Goal: Task Accomplishment & Management: Manage account settings

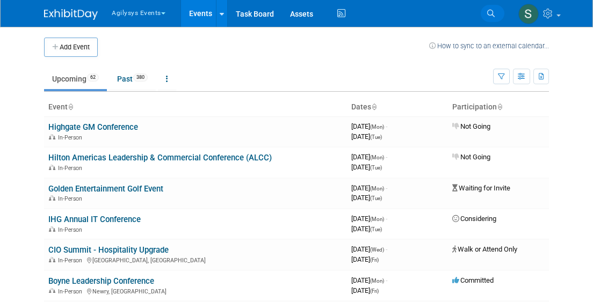
click at [485, 14] on link "Search" at bounding box center [492, 13] width 24 height 17
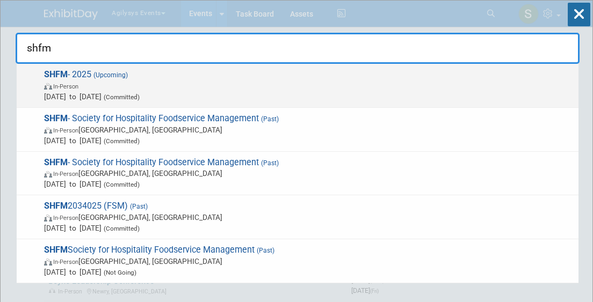
type input "shfm"
click at [143, 81] on span "In-Person" at bounding box center [308, 86] width 529 height 11
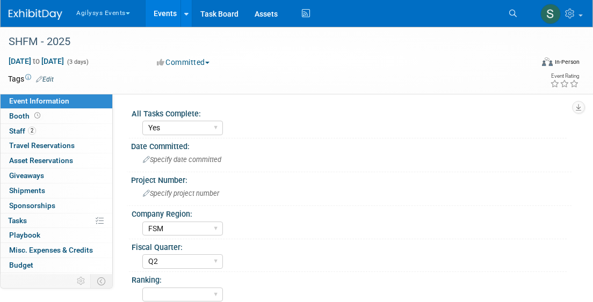
select select "Yes"
select select "FSM"
select select "Q2"
select select "Yes"
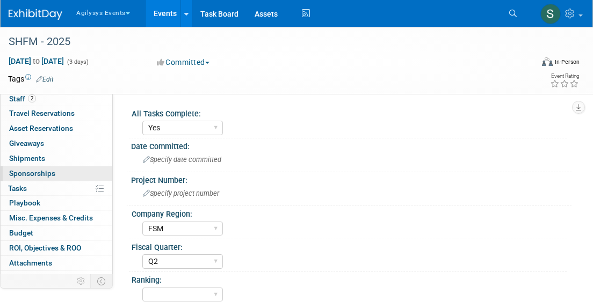
scroll to position [43, 0]
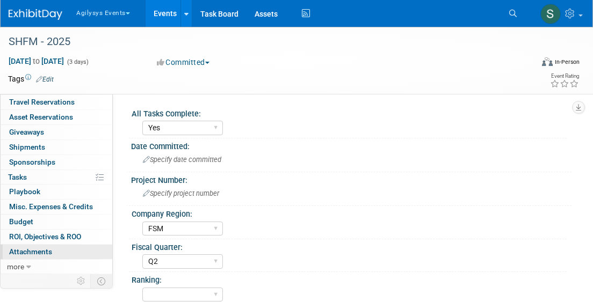
click at [45, 246] on link "0 Attachments 0" at bounding box center [57, 252] width 112 height 14
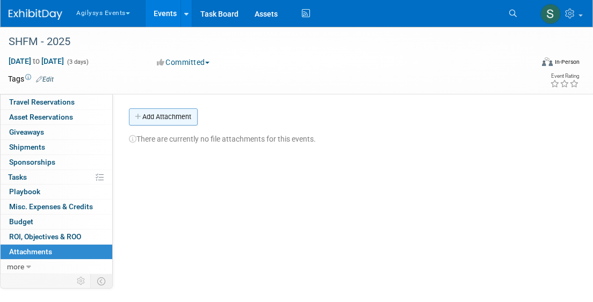
click at [189, 115] on button "Add Attachment" at bounding box center [163, 116] width 69 height 17
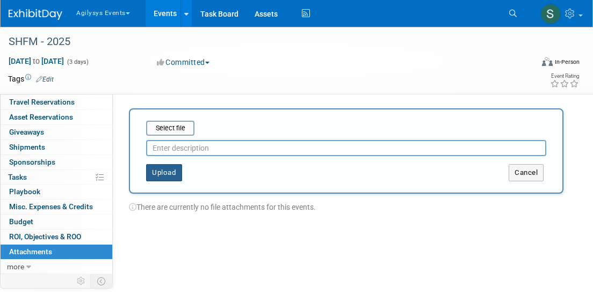
click at [164, 174] on button "Upload" at bounding box center [164, 172] width 36 height 17
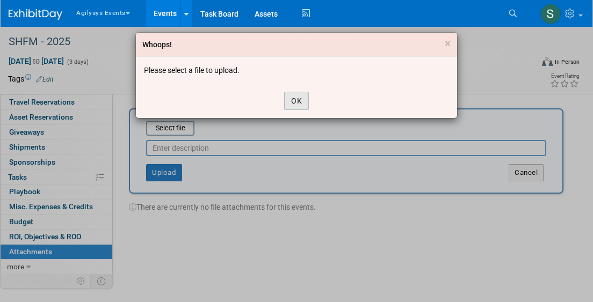
click at [290, 100] on button "OK" at bounding box center [296, 101] width 25 height 18
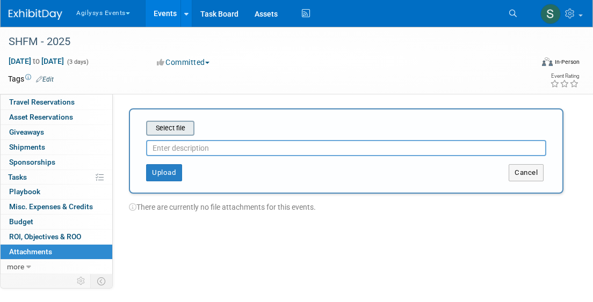
click at [171, 127] on input "file" at bounding box center [129, 128] width 128 height 13
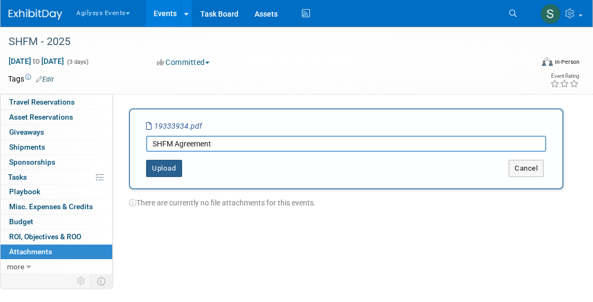
click at [164, 170] on button "Upload" at bounding box center [164, 168] width 36 height 17
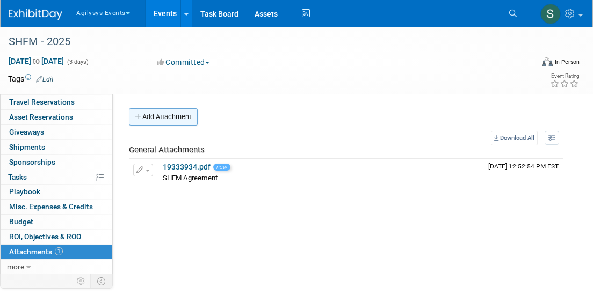
click at [156, 116] on button "Add Attachment" at bounding box center [163, 116] width 69 height 17
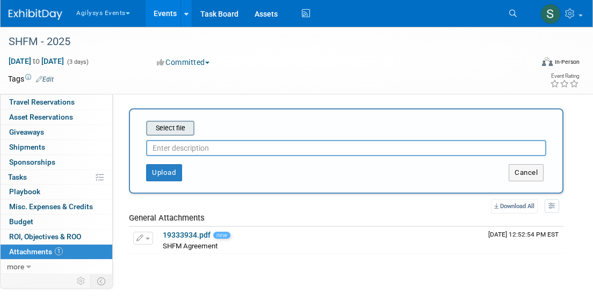
click at [178, 130] on input "file" at bounding box center [129, 128] width 128 height 13
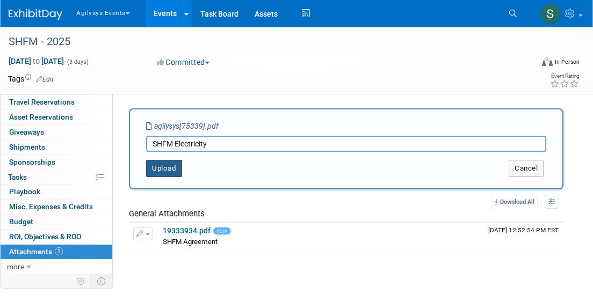
type input "SHFM Electricity"
click at [165, 169] on button "Upload" at bounding box center [164, 168] width 36 height 17
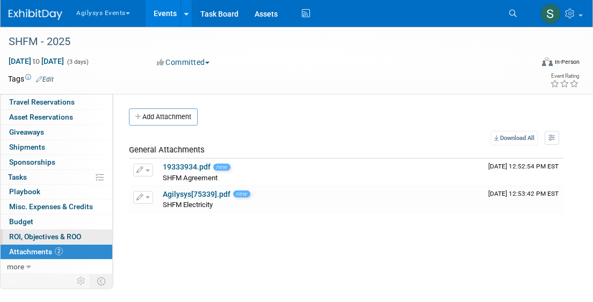
click at [48, 230] on link "0 ROI, Objectives & ROO 0" at bounding box center [57, 237] width 112 height 14
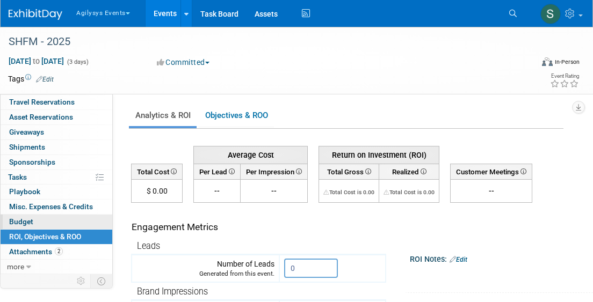
click at [48, 221] on link "Budget" at bounding box center [57, 222] width 112 height 14
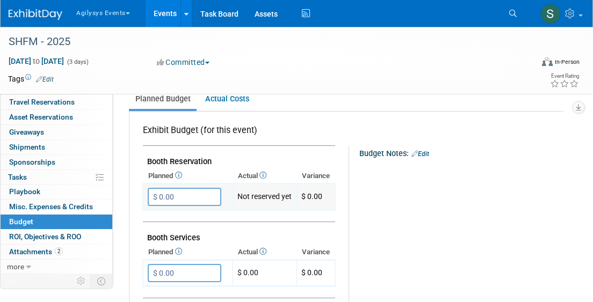
scroll to position [159, 0]
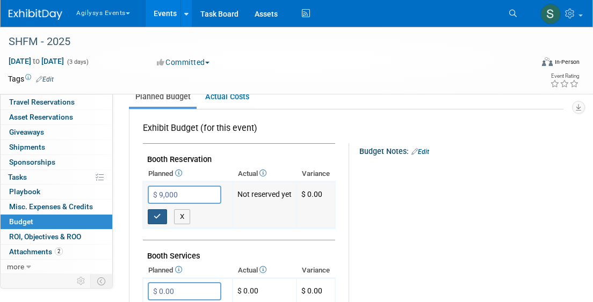
type input "$ 9,000.00"
click at [158, 214] on icon "button" at bounding box center [157, 216] width 8 height 7
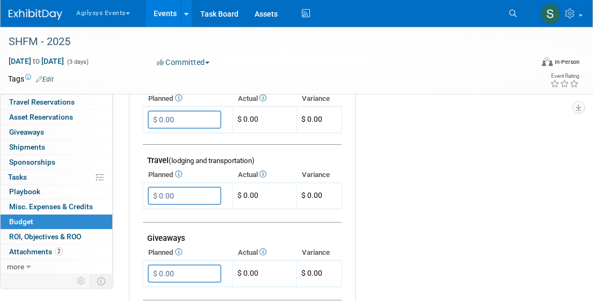
scroll to position [387, 0]
drag, startPoint x: 200, startPoint y: 199, endPoint x: 141, endPoint y: 199, distance: 59.0
click at [141, 199] on div "Exhibit Budget (for this event) [GEOGRAPHIC_DATA]" at bounding box center [346, 233] width 434 height 704
drag, startPoint x: 209, startPoint y: 197, endPoint x: 144, endPoint y: 196, distance: 64.9
click at [144, 196] on td "$ 0.00 X" at bounding box center [188, 195] width 90 height 26
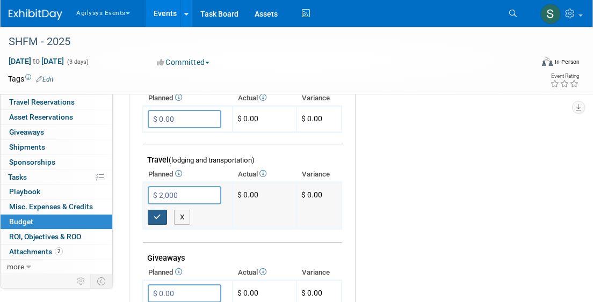
type input "$ 2,000.00"
click at [154, 220] on icon "button" at bounding box center [157, 217] width 8 height 7
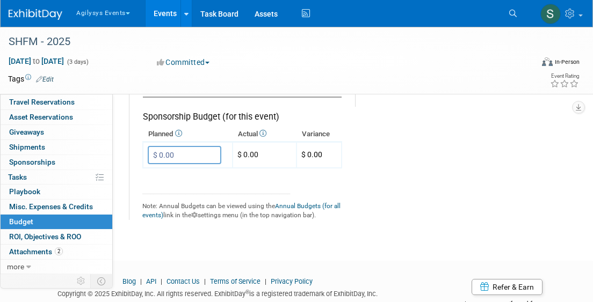
scroll to position [753, 0]
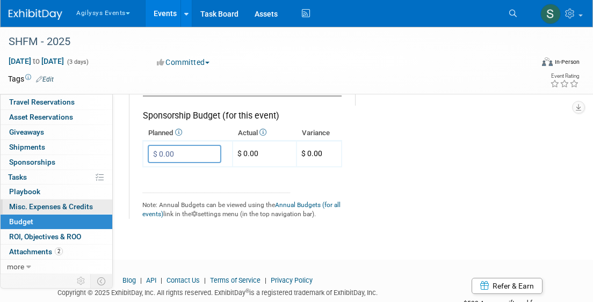
click at [45, 207] on span "Misc. Expenses & Credits 0" at bounding box center [51, 206] width 84 height 9
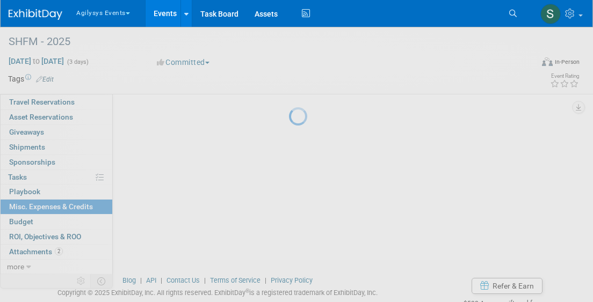
scroll to position [0, 0]
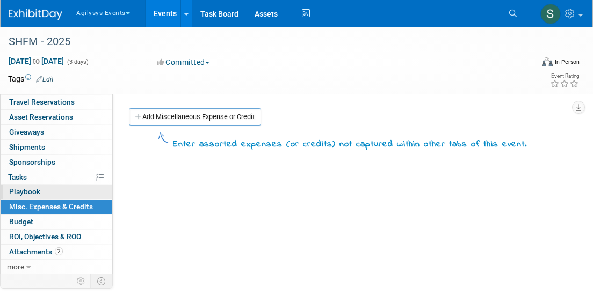
click at [35, 191] on span "Playbook 0" at bounding box center [24, 191] width 31 height 9
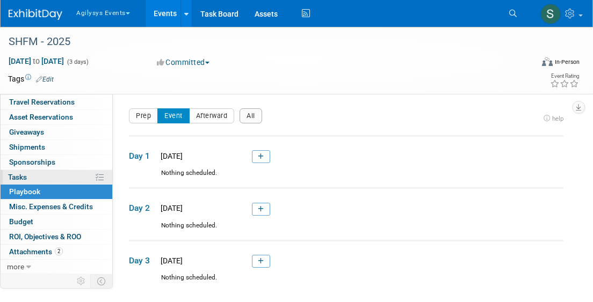
click at [34, 179] on link "0% Tasks 0%" at bounding box center [57, 177] width 112 height 14
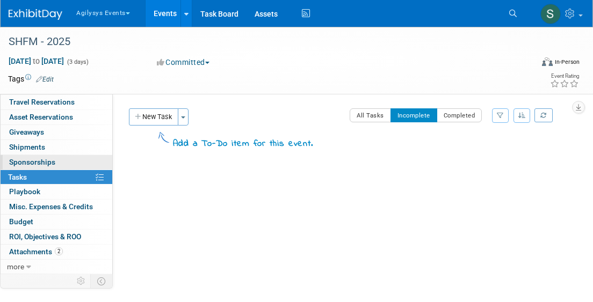
click at [45, 167] on link "0 Sponsorships 0" at bounding box center [57, 162] width 112 height 14
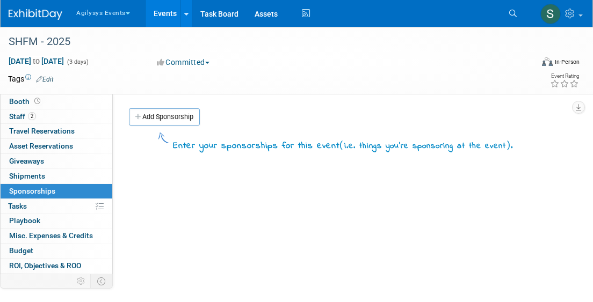
scroll to position [8, 0]
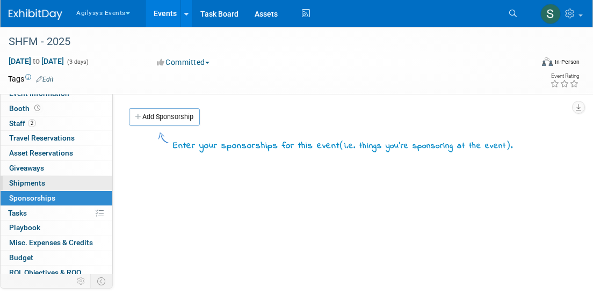
click at [52, 185] on link "0 Shipments 0" at bounding box center [57, 183] width 112 height 14
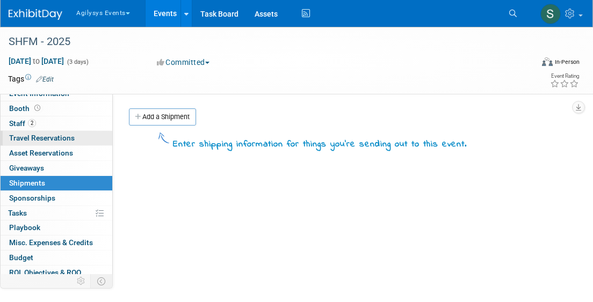
click at [65, 141] on span "Travel Reservations 0" at bounding box center [41, 138] width 65 height 9
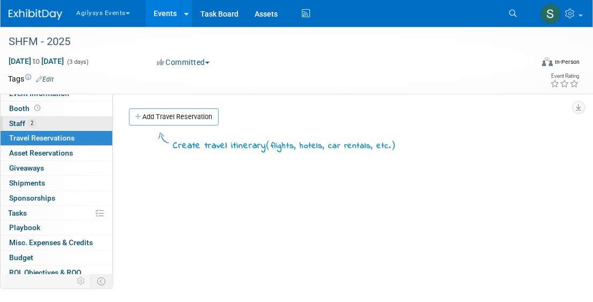
click at [56, 128] on link "2 Staff 2" at bounding box center [57, 123] width 112 height 14
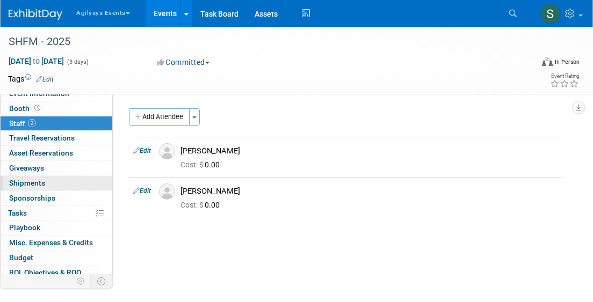
scroll to position [0, 0]
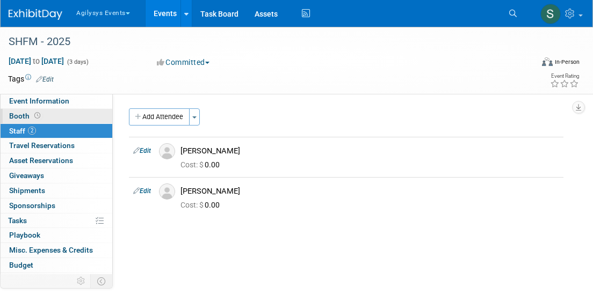
click at [59, 117] on link "Booth" at bounding box center [57, 116] width 112 height 14
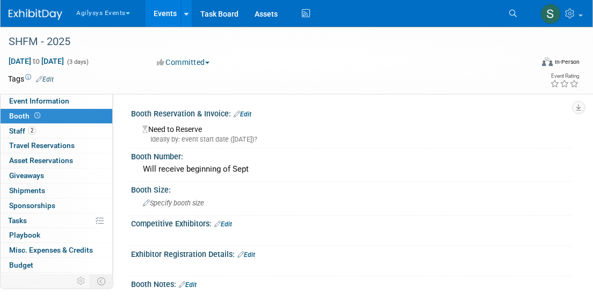
click at [249, 114] on link "Edit" at bounding box center [242, 115] width 18 height 8
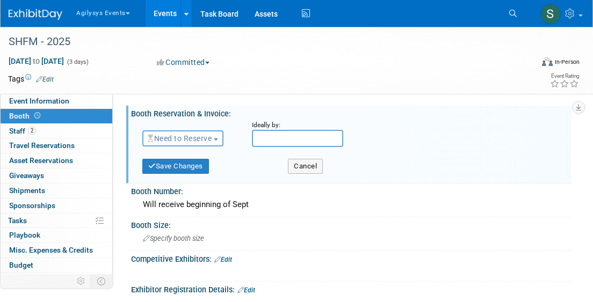
click at [202, 144] on button "Need to Reserve" at bounding box center [182, 138] width 81 height 16
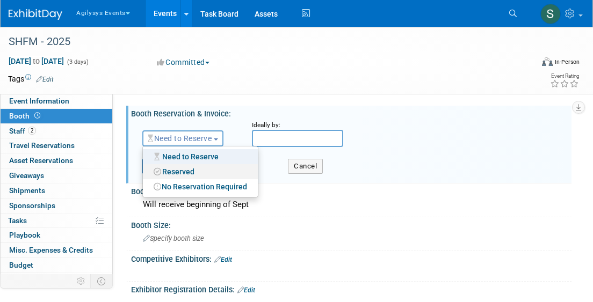
click at [202, 171] on link "Reserved" at bounding box center [200, 171] width 115 height 15
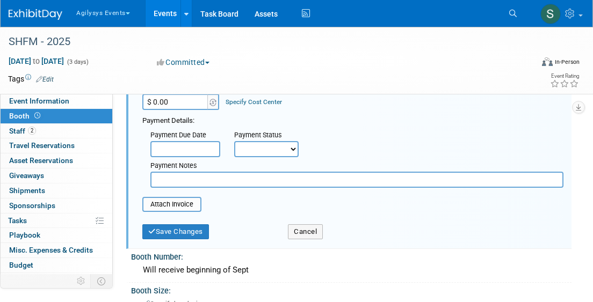
scroll to position [83, 0]
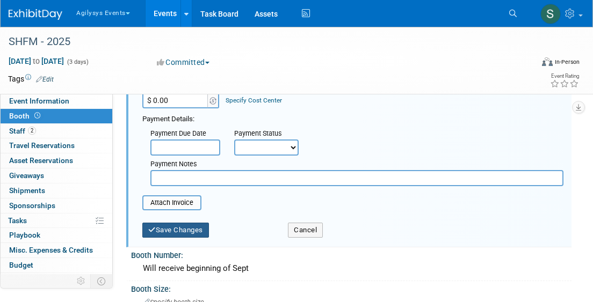
click at [187, 235] on button "Save Changes" at bounding box center [175, 230] width 67 height 15
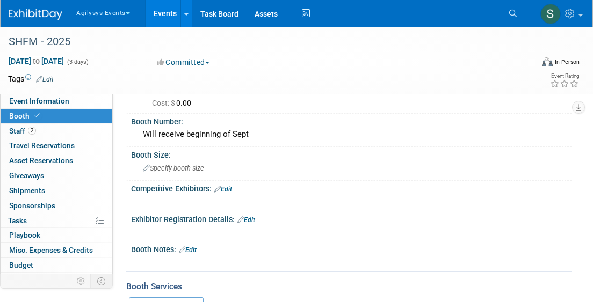
scroll to position [0, 0]
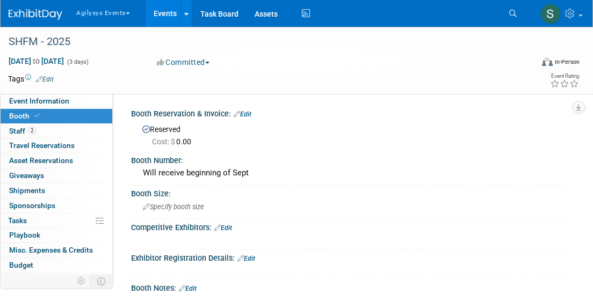
click at [247, 114] on link "Edit" at bounding box center [242, 115] width 18 height 8
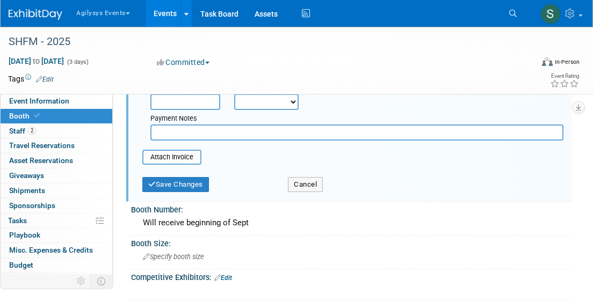
scroll to position [144, 0]
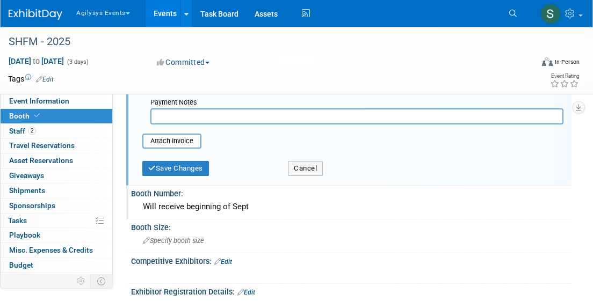
click at [206, 208] on div "Will receive beginning of Sept" at bounding box center [351, 207] width 424 height 17
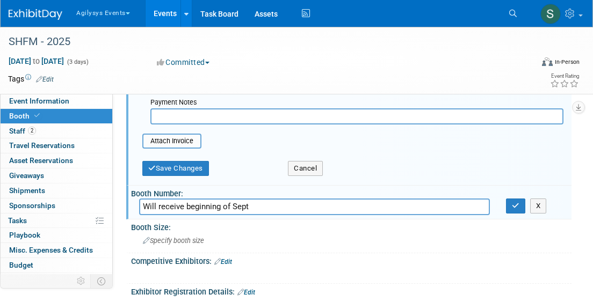
drag, startPoint x: 275, startPoint y: 207, endPoint x: 127, endPoint y: 206, distance: 148.1
click at [127, 206] on div "Booth Number: Will receive beginning of Sept Will receive beginning of Sept X" at bounding box center [348, 203] width 445 height 34
type input "9"
type input "309"
click at [511, 209] on icon "button" at bounding box center [515, 205] width 8 height 7
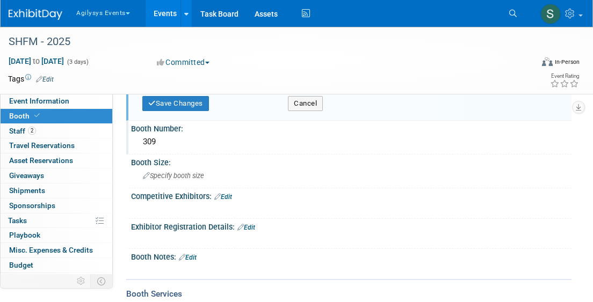
scroll to position [217, 0]
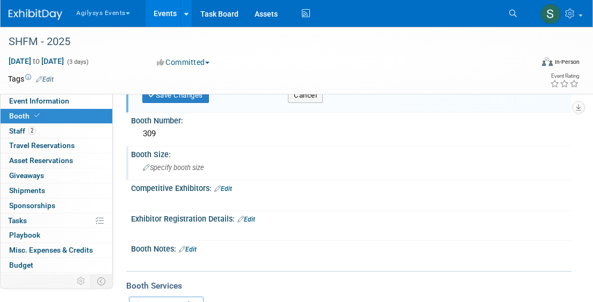
click at [210, 166] on div "Specify booth size" at bounding box center [351, 167] width 424 height 17
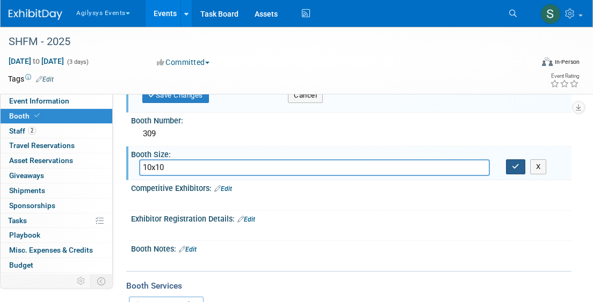
type input "10x10"
click at [516, 164] on icon "button" at bounding box center [515, 166] width 8 height 7
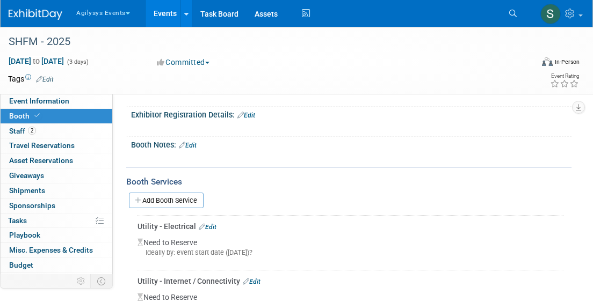
scroll to position [323, 0]
click at [174, 194] on link "Add Booth Service" at bounding box center [166, 200] width 75 height 16
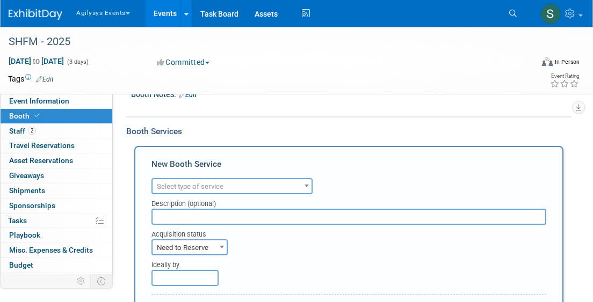
scroll to position [372, 0]
click at [201, 188] on span "Select type of service" at bounding box center [190, 186] width 67 height 8
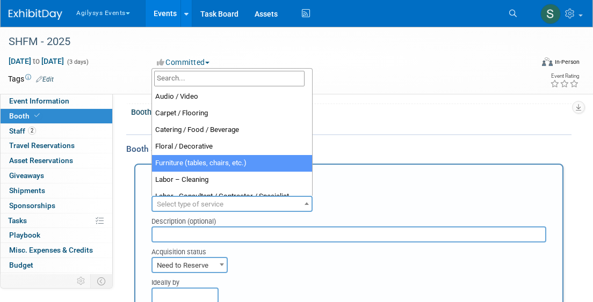
scroll to position [364, 0]
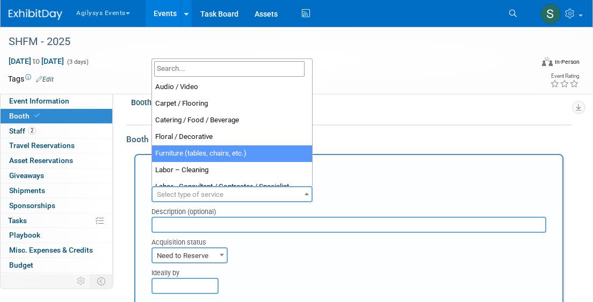
select select "6"
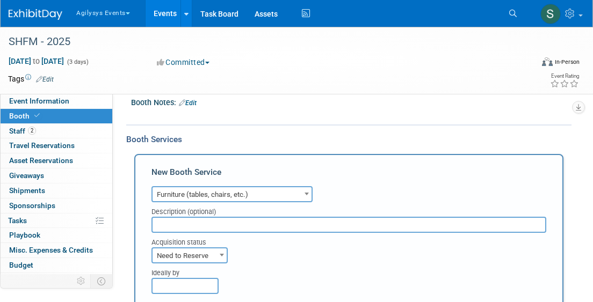
click at [221, 222] on input "text" at bounding box center [348, 225] width 394 height 16
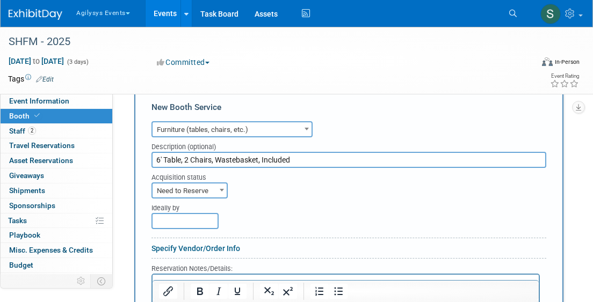
scroll to position [431, 0]
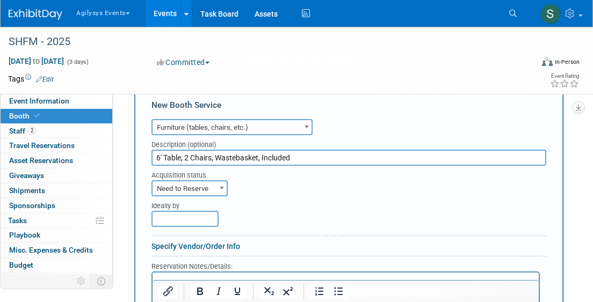
type input "6' Table, 2 Chairs, Wastebasket, Included"
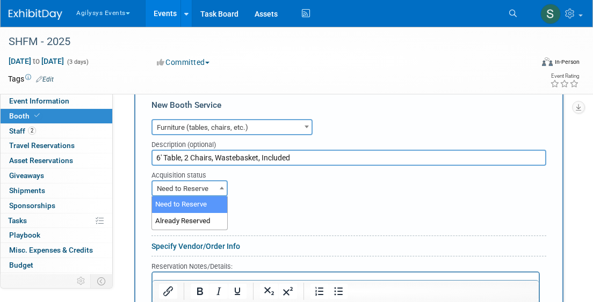
click at [210, 191] on span "Need to Reserve" at bounding box center [189, 188] width 74 height 15
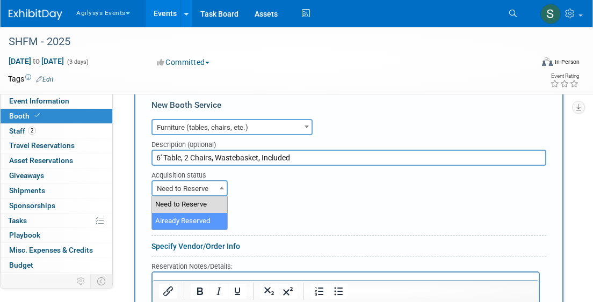
select select "2"
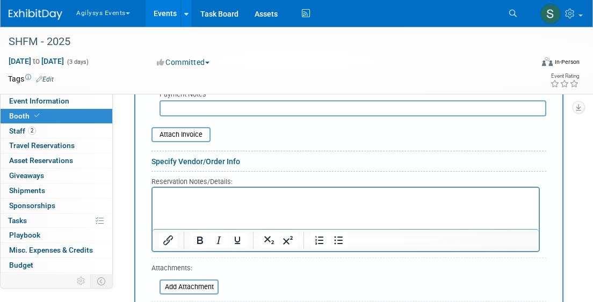
scroll to position [629, 0]
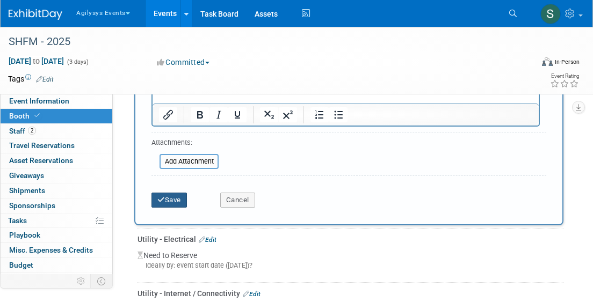
click at [173, 199] on button "Save" at bounding box center [168, 200] width 35 height 15
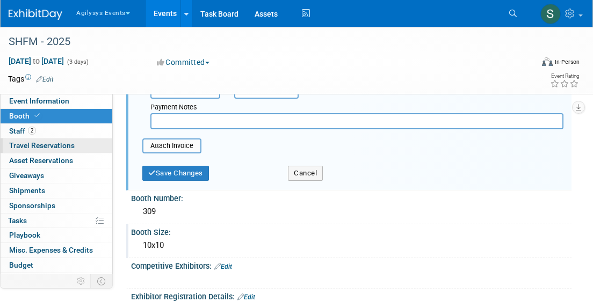
scroll to position [0, 0]
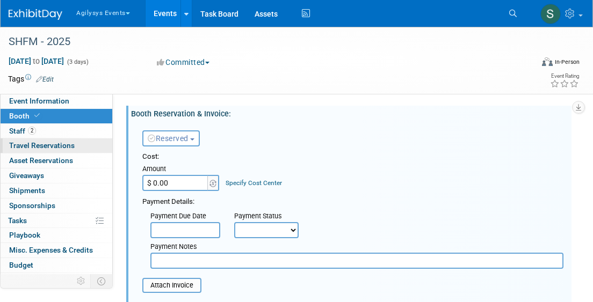
click at [75, 143] on link "0 Travel Reservations 0" at bounding box center [57, 145] width 112 height 14
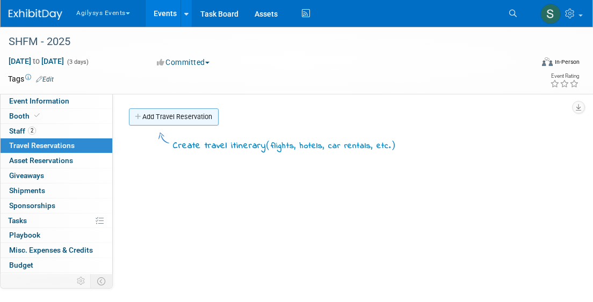
click at [190, 111] on link "Add Travel Reservation" at bounding box center [174, 116] width 90 height 17
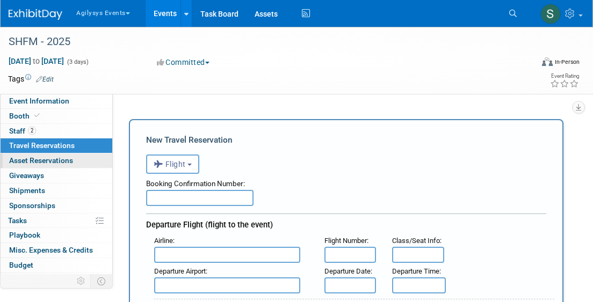
click at [49, 164] on span "Asset Reservations 0" at bounding box center [41, 160] width 64 height 9
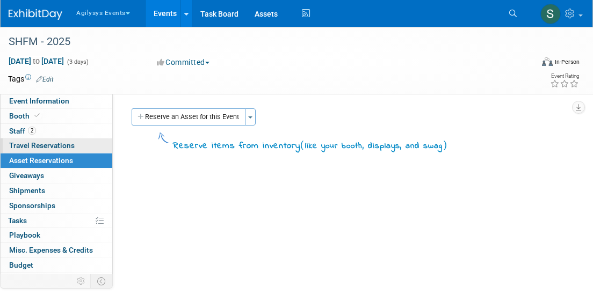
click at [45, 148] on span "Travel Reservations 0" at bounding box center [41, 145] width 65 height 9
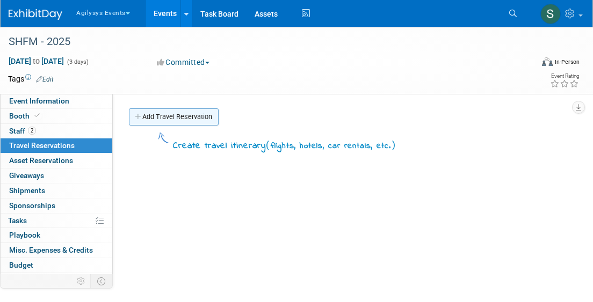
click at [160, 124] on link "Add Travel Reservation" at bounding box center [174, 116] width 90 height 17
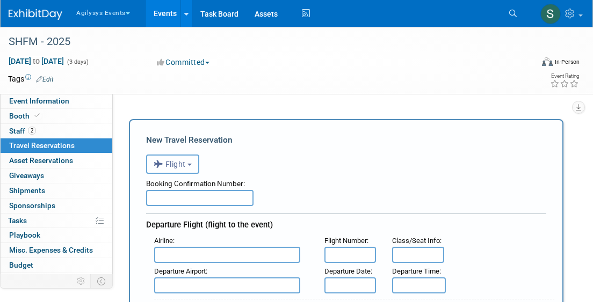
click at [188, 169] on button "Flight" at bounding box center [172, 164] width 53 height 19
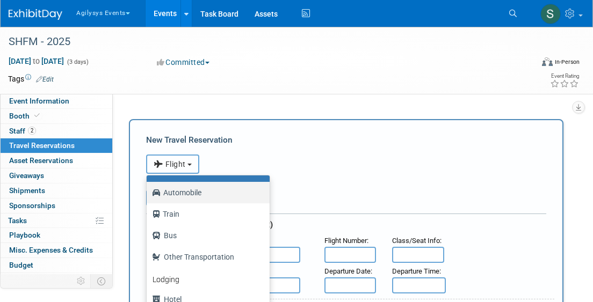
scroll to position [46, 0]
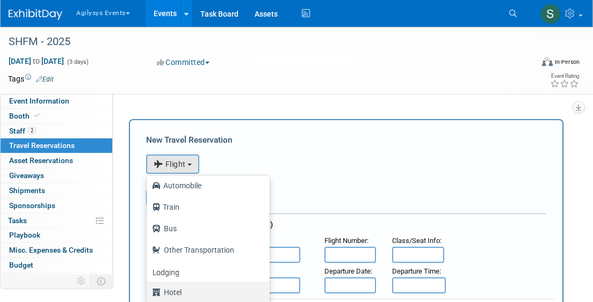
click at [188, 289] on label "Hotel" at bounding box center [205, 292] width 107 height 17
click at [148, 289] on input "Hotel" at bounding box center [144, 291] width 7 height 7
select select "6"
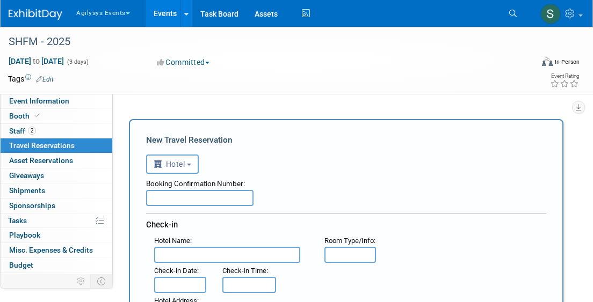
click at [233, 199] on input "text" at bounding box center [199, 198] width 107 height 16
paste input "93578824"
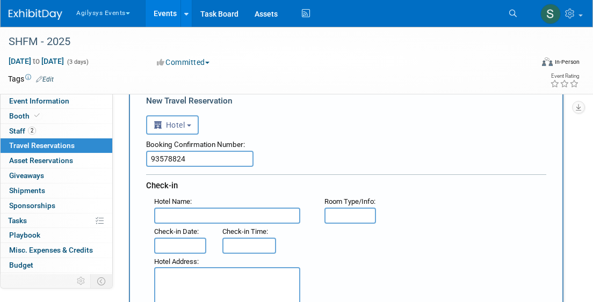
scroll to position [44, 0]
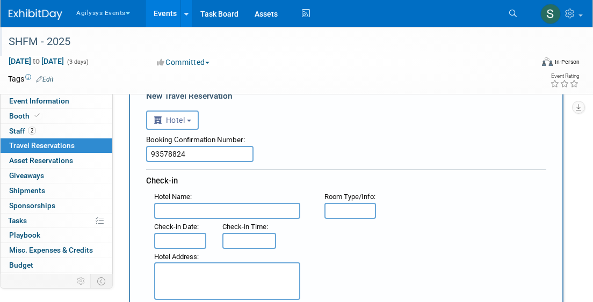
type input "93578824"
click at [209, 208] on input "text" at bounding box center [227, 211] width 146 height 16
paste input "https://[DOMAIN_NAME]/?url=https%3A%2F%[DOMAIN_NAME]%2FT%2Fv710000019909796206a…"
click at [175, 242] on input "text" at bounding box center [180, 241] width 52 height 16
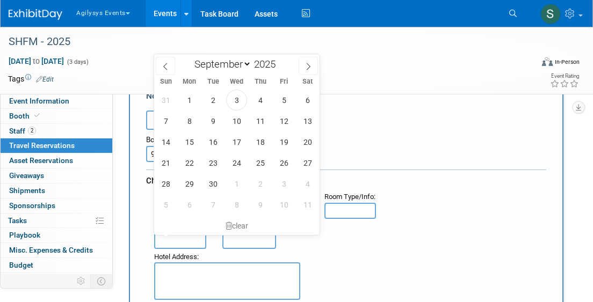
click at [394, 85] on div "Tags Edit" at bounding box center [241, 79] width 466 height 14
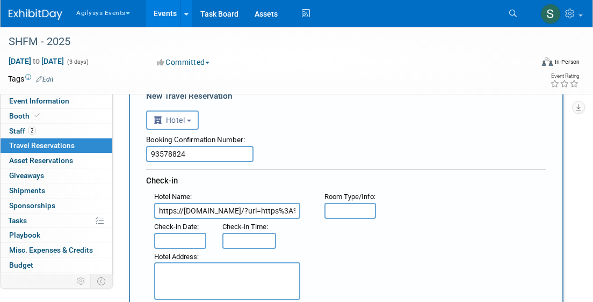
click at [191, 208] on input "https://[DOMAIN_NAME]/?url=https%3A%2F%[DOMAIN_NAME]%2FT%2Fv710000019909796206a…" at bounding box center [227, 211] width 146 height 16
click at [213, 204] on input "Indian [PERSON_NAME]" at bounding box center [227, 211] width 146 height 16
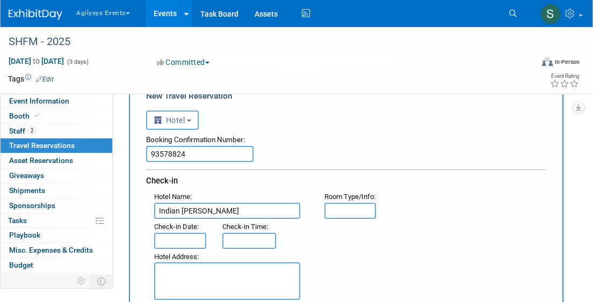
click at [213, 204] on input "Indian [PERSON_NAME]" at bounding box center [227, 211] width 146 height 16
paste input "[GEOGRAPHIC_DATA][PERSON_NAME], [GEOGRAPHIC_DATA][PERSON_NAME]"
type input "[GEOGRAPHIC_DATA][PERSON_NAME], [GEOGRAPHIC_DATA][PERSON_NAME]"
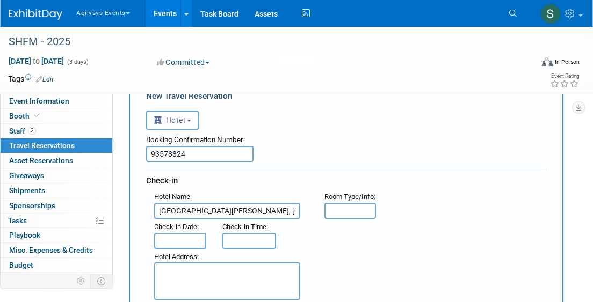
click at [182, 244] on input "text" at bounding box center [180, 241] width 52 height 16
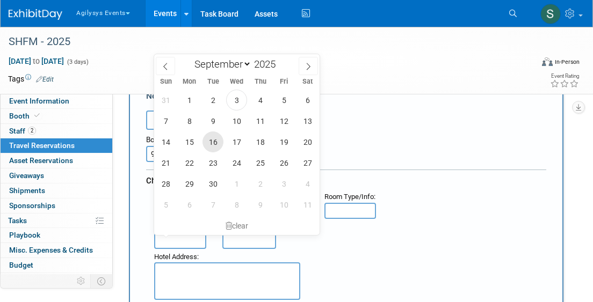
click at [214, 143] on span "16" at bounding box center [212, 141] width 21 height 21
type input "[DATE]"
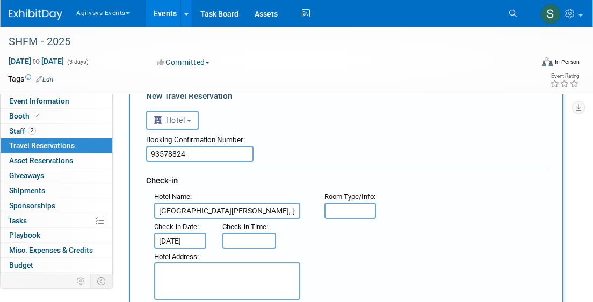
type input "3:00 PM"
click at [250, 237] on input "3:00 PM" at bounding box center [249, 241] width 54 height 16
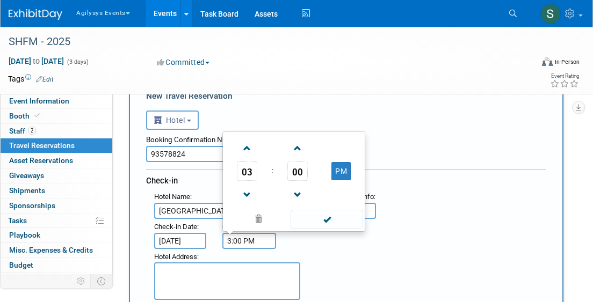
click at [311, 250] on div "Hotel Address :" at bounding box center [231, 275] width 170 height 52
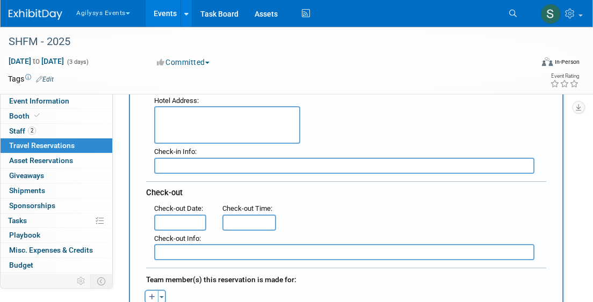
scroll to position [213, 0]
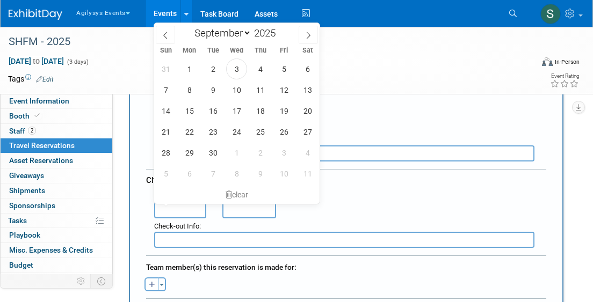
click at [182, 208] on input "text" at bounding box center [180, 210] width 52 height 16
click at [276, 112] on span "19" at bounding box center [283, 110] width 21 height 21
type input "[DATE]"
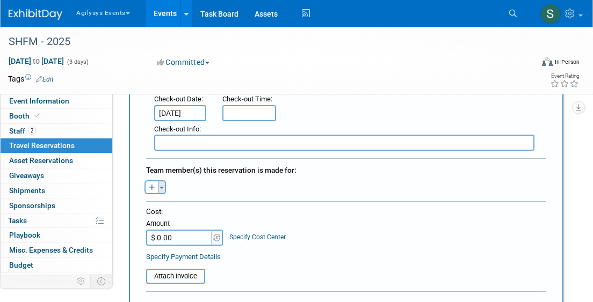
scroll to position [0, 0]
click at [159, 188] on button "Toggle Dropdown" at bounding box center [162, 187] width 8 height 14
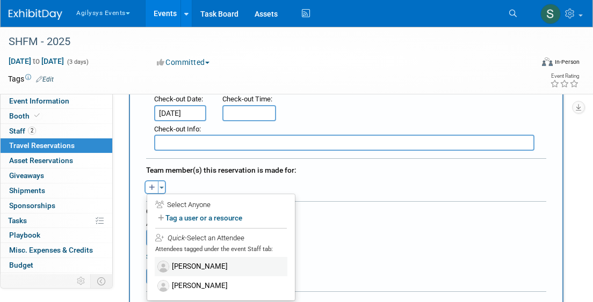
click at [194, 257] on label "[PERSON_NAME]" at bounding box center [221, 266] width 133 height 19
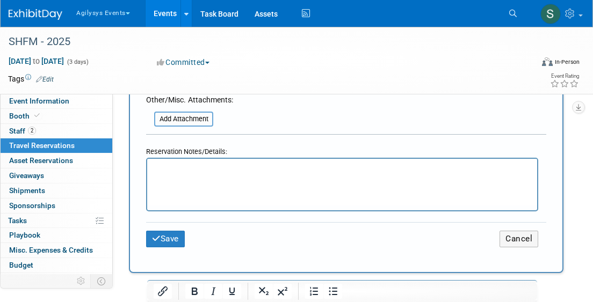
scroll to position [572, 0]
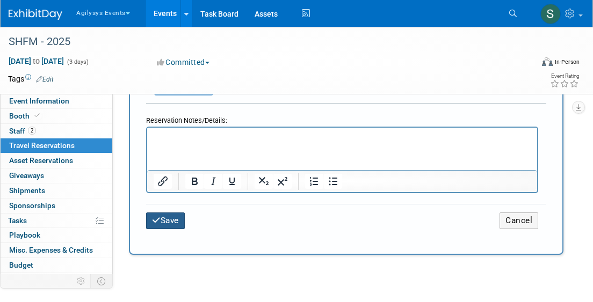
click at [164, 217] on button "Save" at bounding box center [165, 221] width 39 height 17
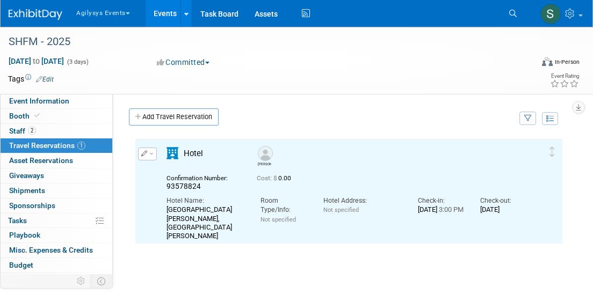
scroll to position [0, 0]
click at [163, 115] on link "Add Travel Reservation" at bounding box center [174, 116] width 90 height 17
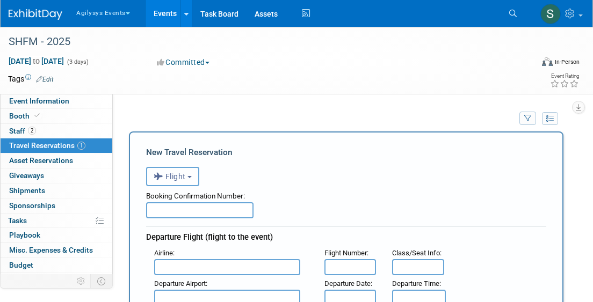
click at [171, 172] on button "Flight" at bounding box center [172, 176] width 53 height 19
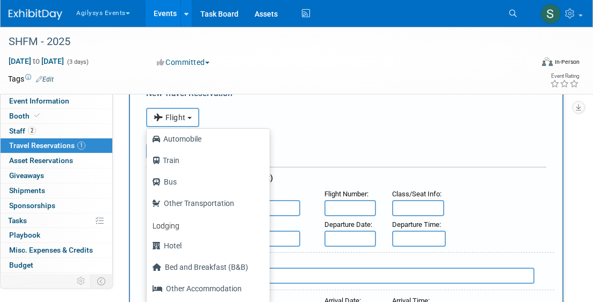
scroll to position [60, 0]
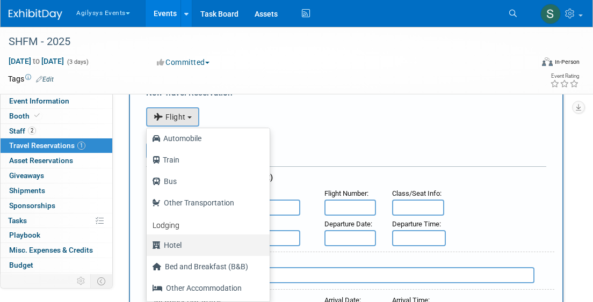
click at [183, 247] on label "Hotel" at bounding box center [205, 245] width 107 height 17
click at [148, 247] on input "Hotel" at bounding box center [144, 243] width 7 height 7
select select "6"
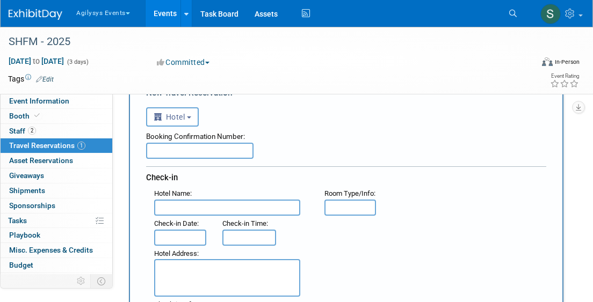
click at [196, 206] on input "text" at bounding box center [227, 208] width 146 height 16
paste input "93591673"
type input "93591673"
click at [215, 204] on input "text" at bounding box center [227, 208] width 146 height 16
paste input "[GEOGRAPHIC_DATA][PERSON_NAME], [GEOGRAPHIC_DATA][PERSON_NAME]"
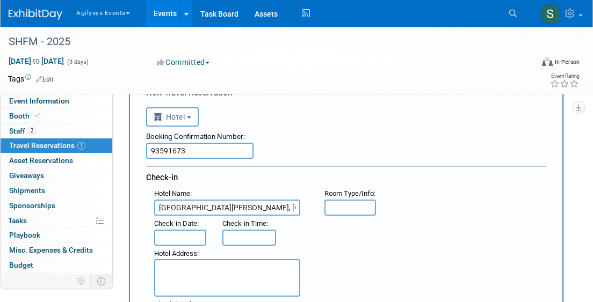
scroll to position [0, 32]
type input "[GEOGRAPHIC_DATA][PERSON_NAME], [GEOGRAPHIC_DATA][PERSON_NAME]"
click at [181, 236] on input "text" at bounding box center [180, 238] width 52 height 16
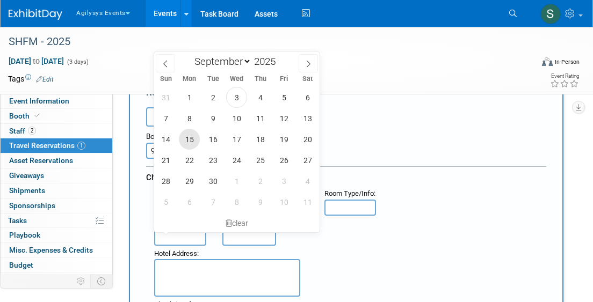
click at [192, 140] on span "15" at bounding box center [189, 139] width 21 height 21
type input "[DATE]"
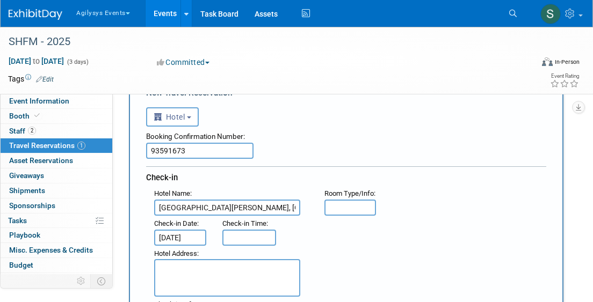
scroll to position [0, 1]
type input "3:00 PM"
click at [239, 237] on input "3:00 PM" at bounding box center [249, 238] width 54 height 16
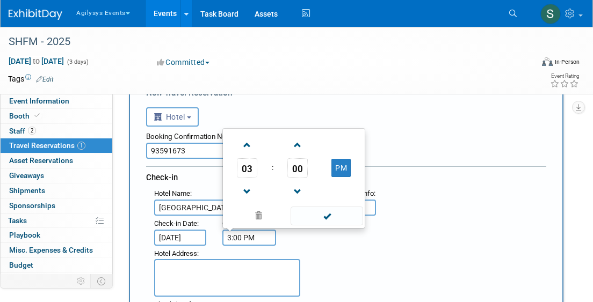
scroll to position [0, 0]
click at [346, 267] on div "Hotel Address :" at bounding box center [350, 272] width 408 height 52
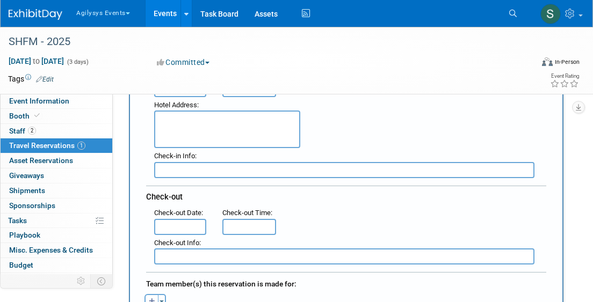
scroll to position [217, 0]
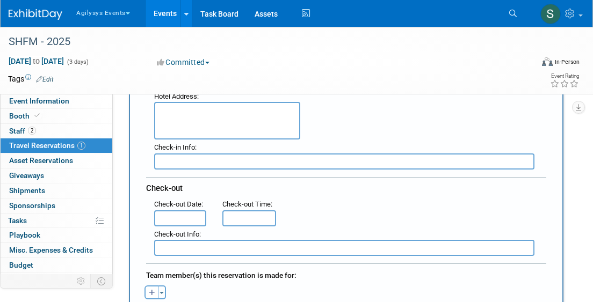
click at [170, 220] on input "text" at bounding box center [180, 218] width 52 height 16
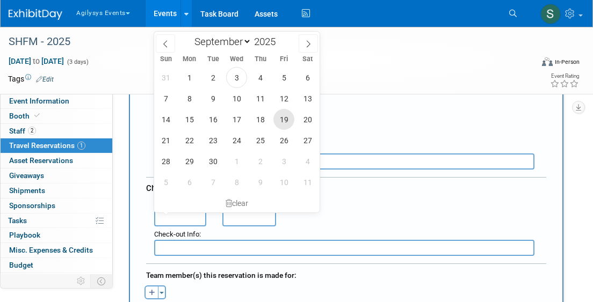
click at [285, 121] on span "19" at bounding box center [283, 119] width 21 height 21
type input "[DATE]"
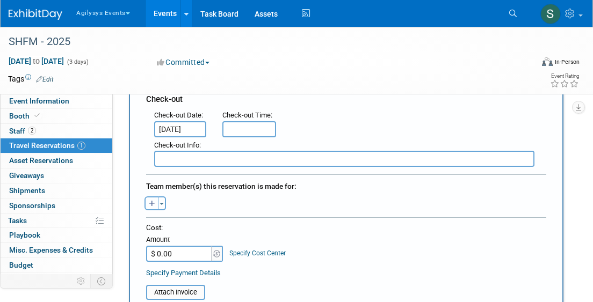
scroll to position [0, 0]
click at [152, 203] on icon "button" at bounding box center [152, 204] width 6 height 7
select select
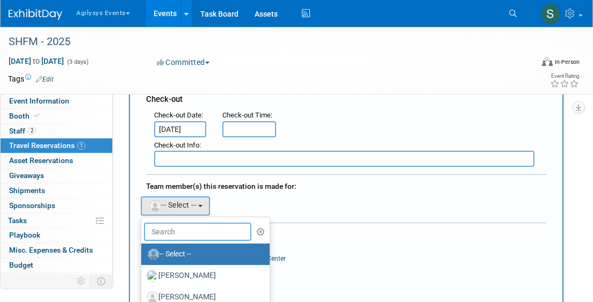
click at [196, 230] on input "text" at bounding box center [197, 232] width 107 height 18
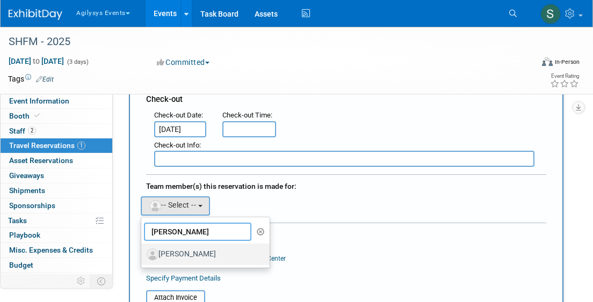
type input "[PERSON_NAME]"
click at [192, 256] on label "[PERSON_NAME]" at bounding box center [203, 254] width 112 height 17
click at [143, 256] on input "[PERSON_NAME]" at bounding box center [139, 253] width 7 height 7
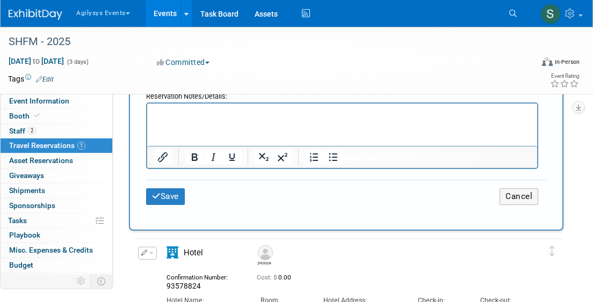
scroll to position [620, 0]
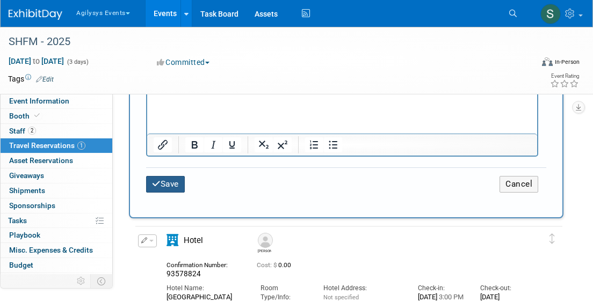
click at [165, 177] on button "Save" at bounding box center [165, 184] width 39 height 17
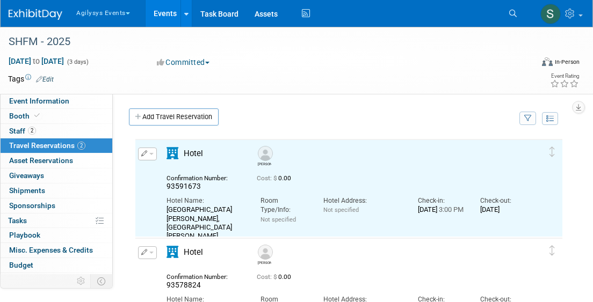
scroll to position [0, 0]
click at [184, 113] on link "Add Travel Reservation" at bounding box center [174, 116] width 90 height 17
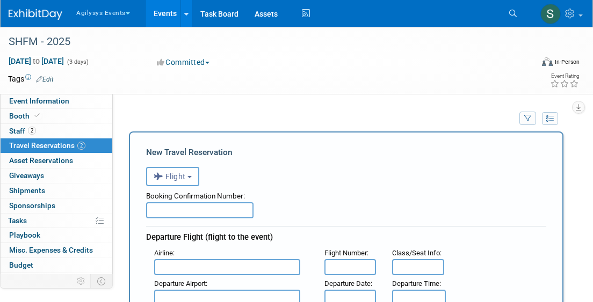
click at [172, 211] on input "text" at bounding box center [199, 210] width 107 height 16
paste input "89176511"
type input "89176511"
click at [173, 176] on span "Flight" at bounding box center [169, 176] width 32 height 9
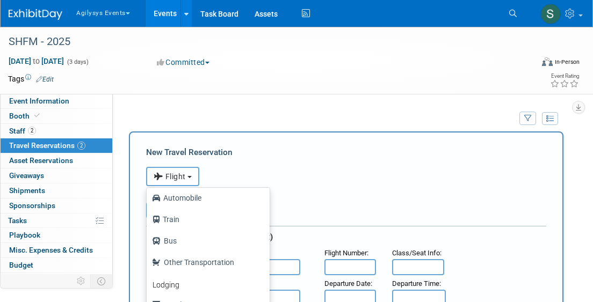
scroll to position [47, 0]
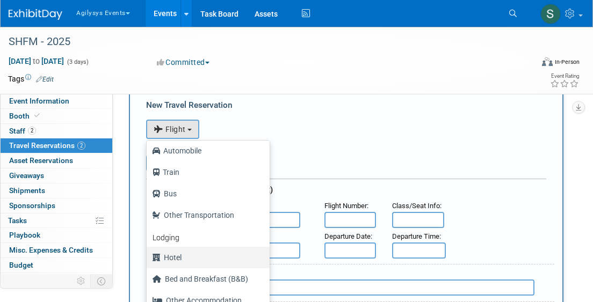
click at [187, 257] on label "Hotel" at bounding box center [205, 257] width 107 height 17
click at [148, 257] on input "Hotel" at bounding box center [144, 256] width 7 height 7
select select "6"
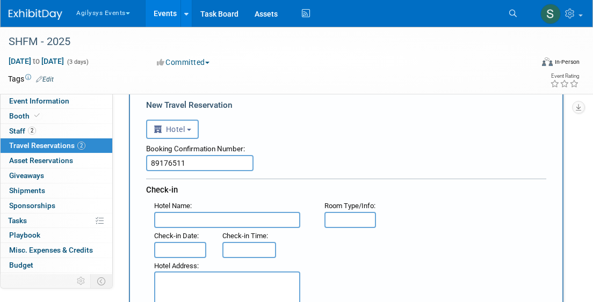
click at [180, 211] on div "Hotel Name :" at bounding box center [231, 206] width 154 height 12
click at [203, 224] on input "text" at bounding box center [227, 220] width 146 height 16
paste input "[GEOGRAPHIC_DATA][PERSON_NAME]"
type input "[GEOGRAPHIC_DATA][PERSON_NAME]"
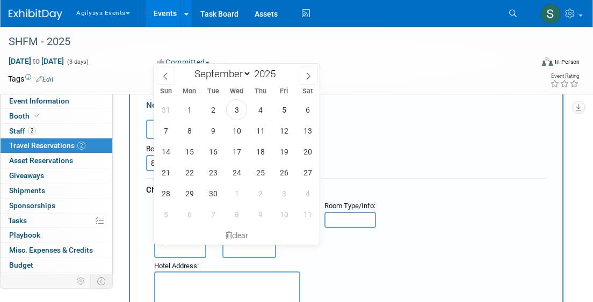
click at [181, 254] on input "text" at bounding box center [180, 250] width 52 height 16
click at [190, 154] on span "15" at bounding box center [189, 151] width 21 height 21
type input "[DATE]"
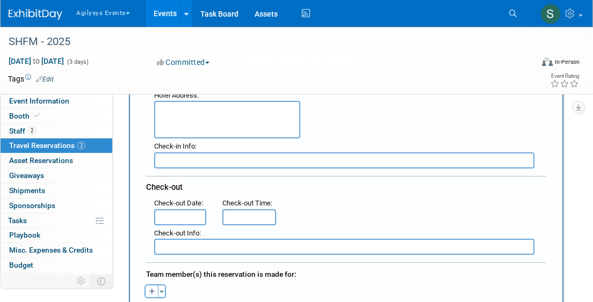
scroll to position [0, 0]
click at [201, 210] on input "text" at bounding box center [180, 217] width 52 height 16
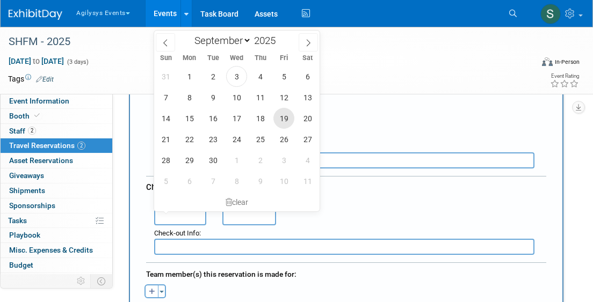
click at [281, 113] on span "19" at bounding box center [283, 118] width 21 height 21
type input "[DATE]"
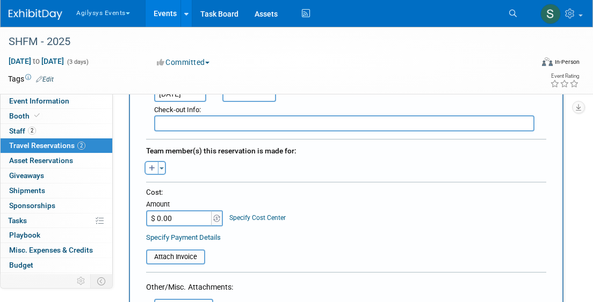
scroll to position [353, 0]
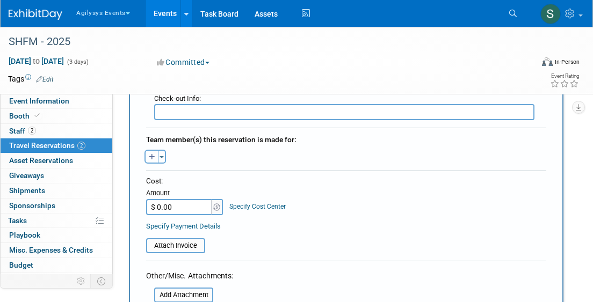
click at [153, 157] on icon "button" at bounding box center [152, 157] width 6 height 7
select select
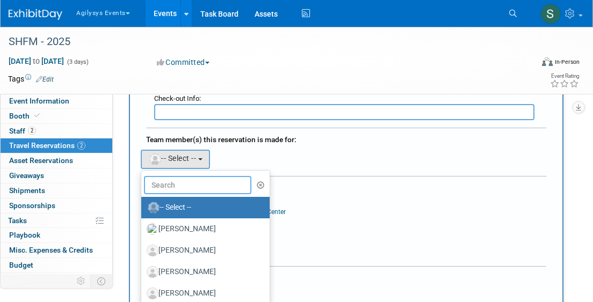
click at [190, 181] on input "text" at bounding box center [197, 185] width 107 height 18
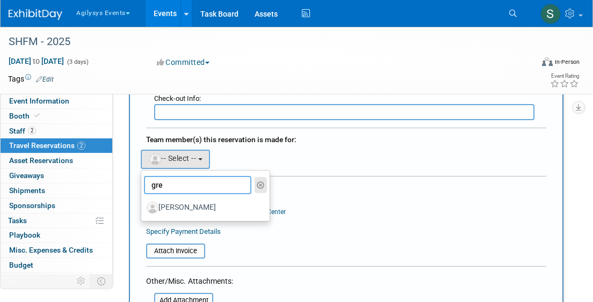
type input "gre"
click at [259, 185] on icon "button" at bounding box center [261, 185] width 8 height 8
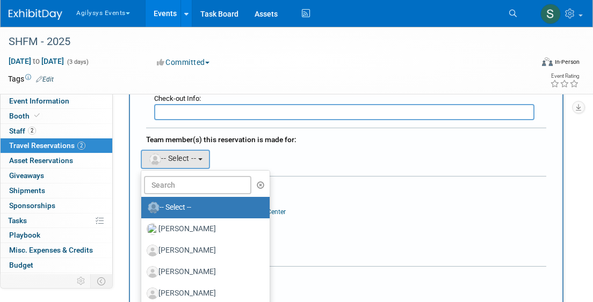
click at [354, 187] on div "Cost:" at bounding box center [346, 186] width 400 height 10
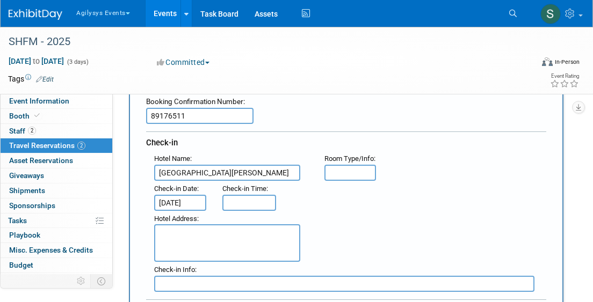
scroll to position [6, 0]
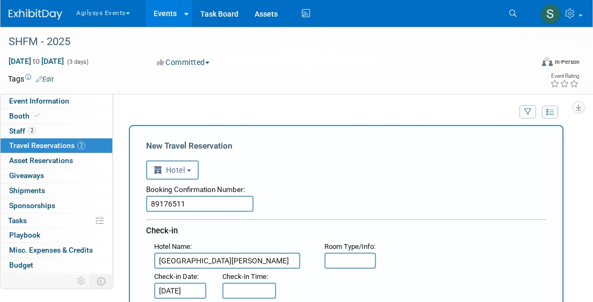
click at [149, 204] on input "89176511" at bounding box center [199, 204] width 107 height 16
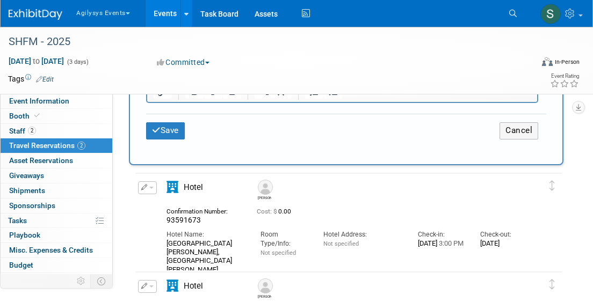
scroll to position [650, 0]
type input "[PERSON_NAME] - 89176511"
click at [176, 123] on button "Save" at bounding box center [165, 130] width 39 height 17
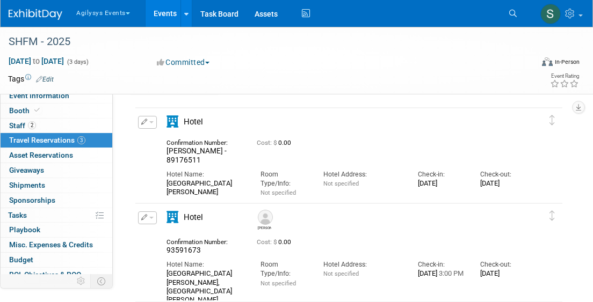
scroll to position [0, 0]
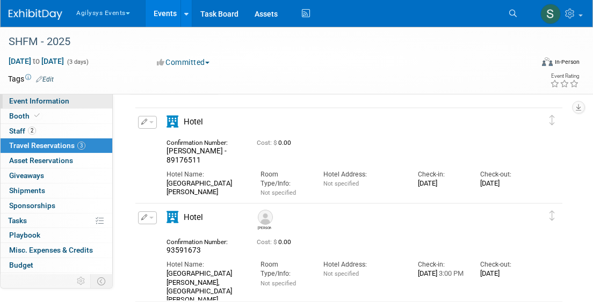
click at [41, 101] on span "Event Information" at bounding box center [39, 101] width 60 height 9
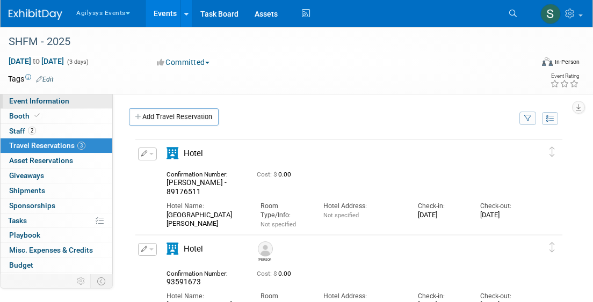
select select "Yes"
select select "FSM"
select select "Q2"
select select "Yes"
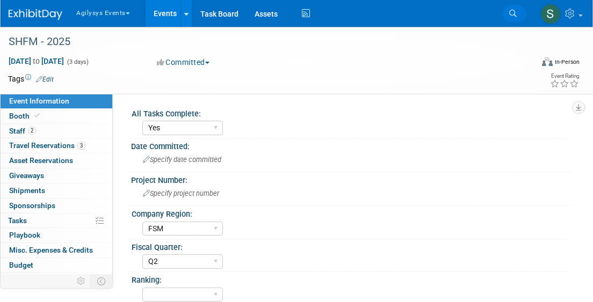
click at [512, 13] on icon at bounding box center [513, 14] width 8 height 8
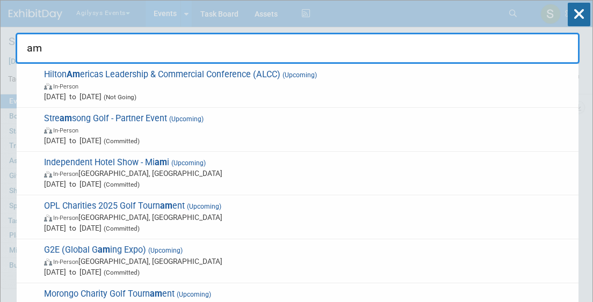
type input "a"
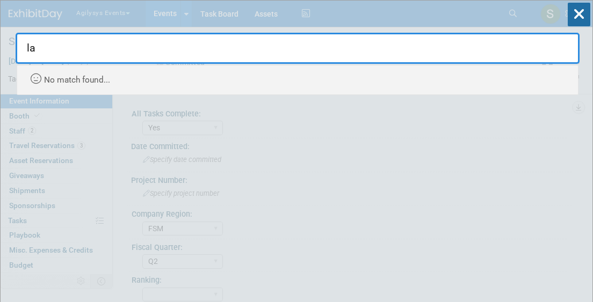
type input "l"
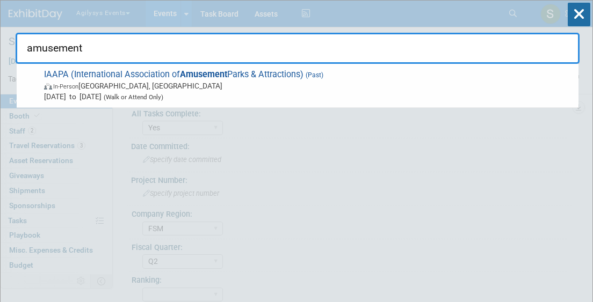
type input "amusement"
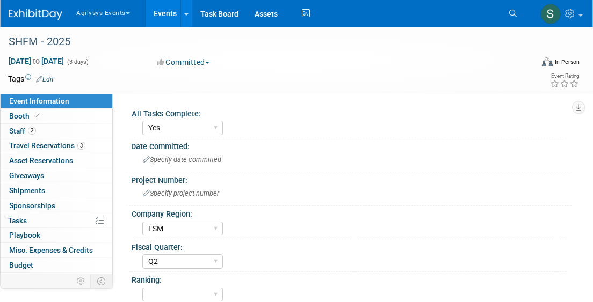
click at [45, 13] on img at bounding box center [36, 14] width 54 height 11
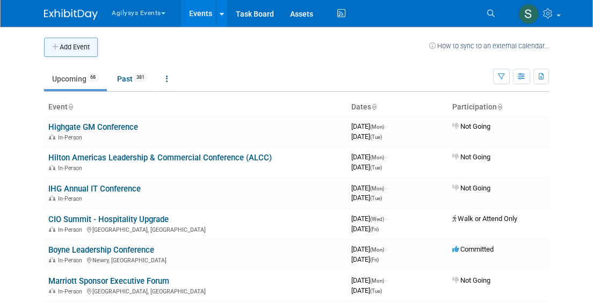
click at [64, 45] on button "Add Event" at bounding box center [71, 47] width 54 height 19
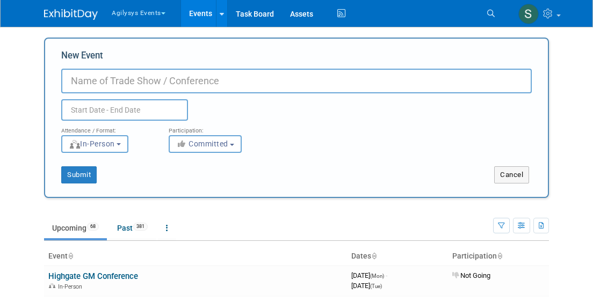
click at [158, 79] on input "New Event" at bounding box center [296, 81] width 470 height 25
type input "Lagoon Park - Amusement Park Show"
click at [107, 109] on input "text" at bounding box center [124, 109] width 127 height 21
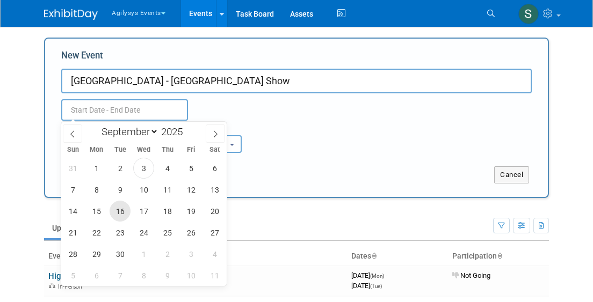
click at [123, 211] on span "16" at bounding box center [119, 211] width 21 height 21
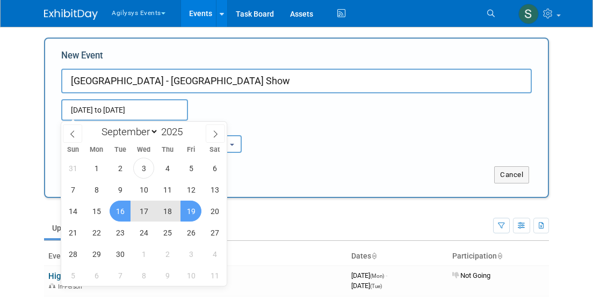
click at [186, 210] on span "19" at bounding box center [190, 211] width 21 height 21
type input "Sep 16, 2025 to Sep 19, 2025"
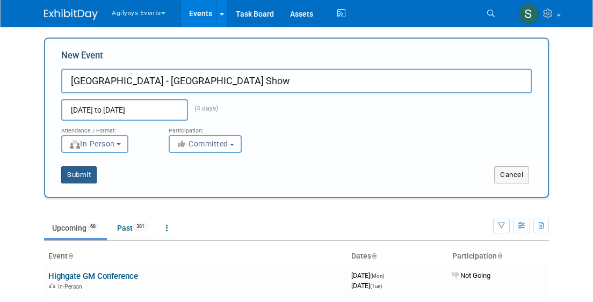
click at [87, 174] on button "Submit" at bounding box center [78, 174] width 35 height 17
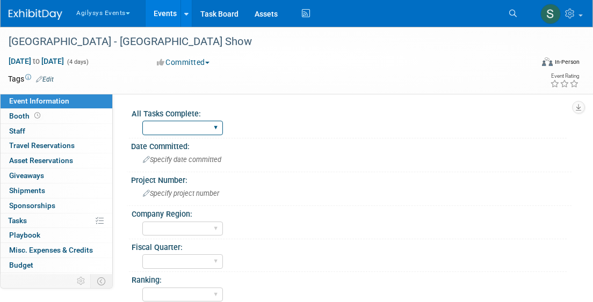
click at [189, 131] on select "Yes" at bounding box center [182, 128] width 81 height 14
select select "Yes"
click at [142, 121] on select "Yes" at bounding box center [182, 128] width 81 height 14
click at [196, 162] on span "Specify date committed" at bounding box center [182, 160] width 78 height 8
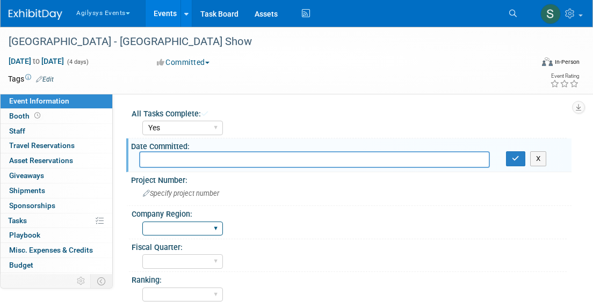
click at [191, 228] on select "FSM GAM HRC APAC EMEA MENA AGY" at bounding box center [182, 229] width 81 height 14
select select "FSM"
click at [142, 222] on select "FSM GAM HRC APAC EMEA MENA AGY" at bounding box center [182, 229] width 81 height 14
click at [252, 251] on div "Fiscal Quarter:" at bounding box center [348, 245] width 435 height 13
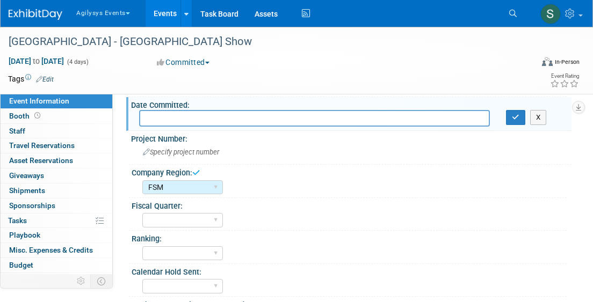
scroll to position [53, 0]
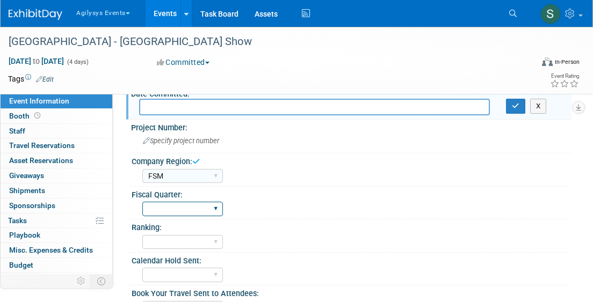
click at [188, 213] on select "Q1 Q2 Q3 Q4" at bounding box center [182, 209] width 81 height 14
select select "Q2"
click at [142, 202] on select "Q1 Q2 Q3 Q4" at bounding box center [182, 209] width 81 height 14
click at [203, 245] on select "A B C" at bounding box center [182, 242] width 81 height 14
select select "A"
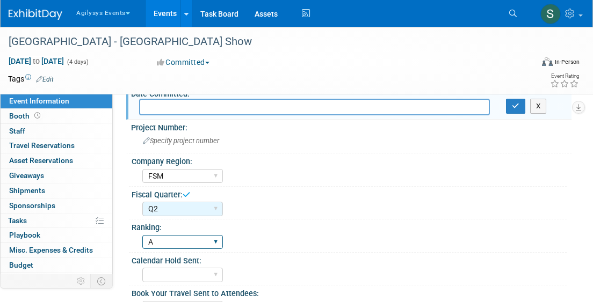
click at [142, 235] on select "A B C" at bounding box center [182, 242] width 81 height 14
click at [276, 250] on div "Ranking: A B C" at bounding box center [347, 236] width 437 height 33
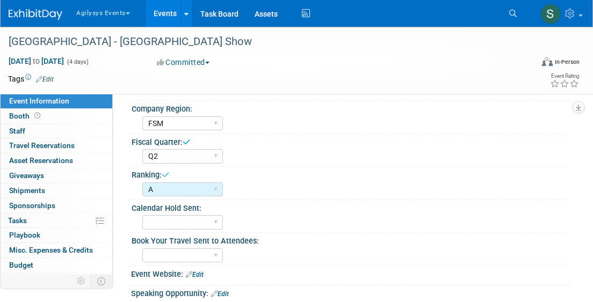
scroll to position [125, 0]
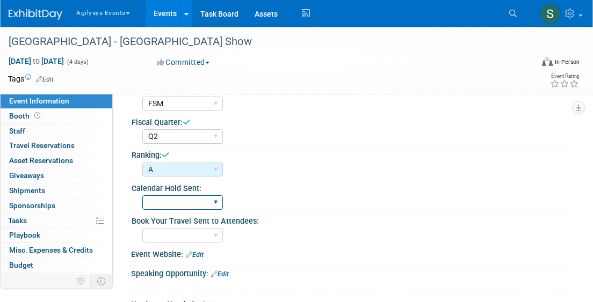
click at [198, 200] on select "Yes" at bounding box center [182, 202] width 81 height 14
select select "Yes"
click at [142, 195] on select "Yes" at bounding box center [182, 202] width 81 height 14
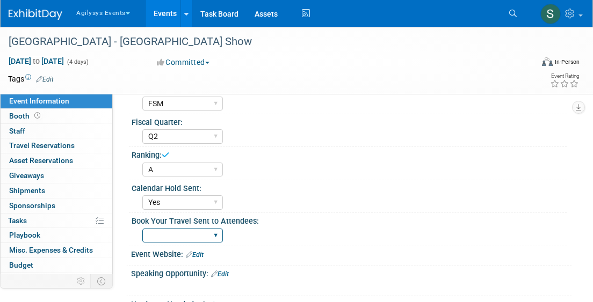
click at [189, 239] on select "Yes" at bounding box center [182, 236] width 81 height 14
select select "Yes"
click at [142, 229] on select "Yes" at bounding box center [182, 236] width 81 height 14
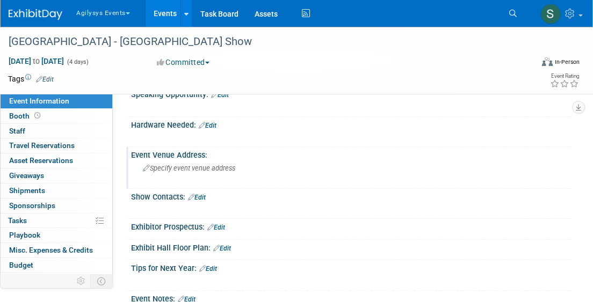
scroll to position [315, 0]
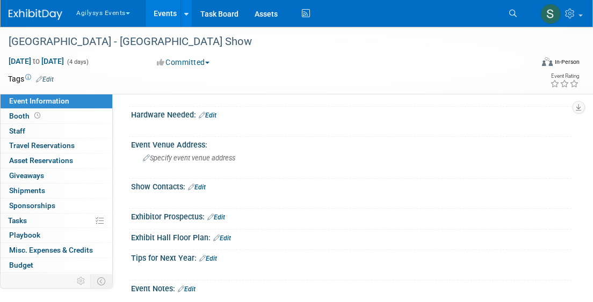
click at [197, 185] on link "Edit" at bounding box center [197, 188] width 18 height 8
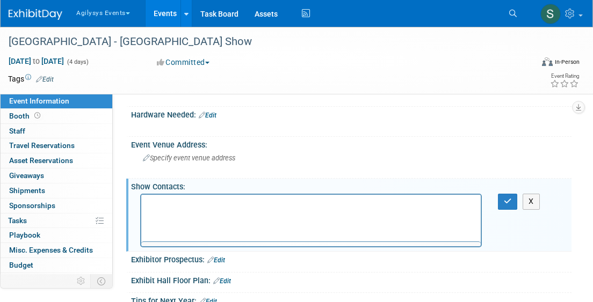
scroll to position [0, 0]
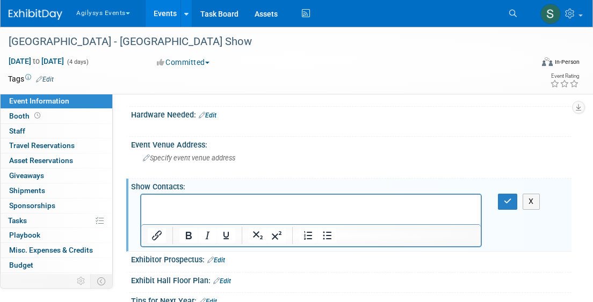
click at [158, 206] on p "Rich Text Area. Press ALT-0 for help." at bounding box center [311, 204] width 327 height 11
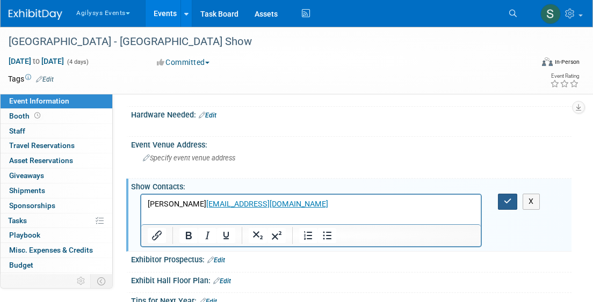
click at [513, 203] on button "button" at bounding box center [508, 202] width 20 height 16
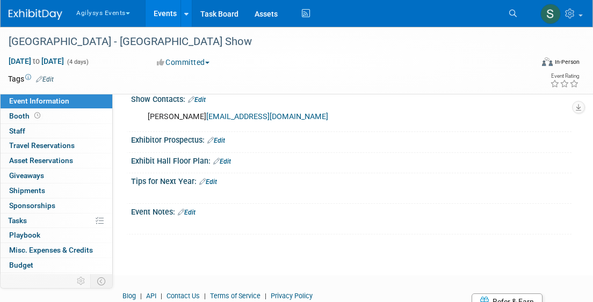
scroll to position [403, 0]
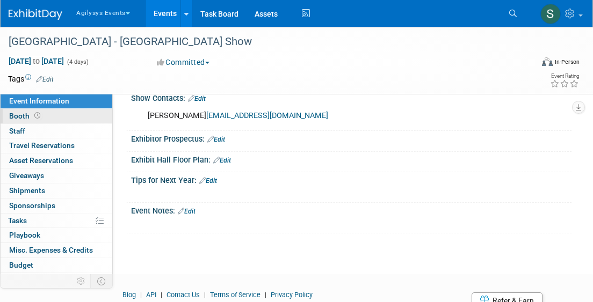
click at [27, 117] on span "Booth" at bounding box center [25, 116] width 33 height 9
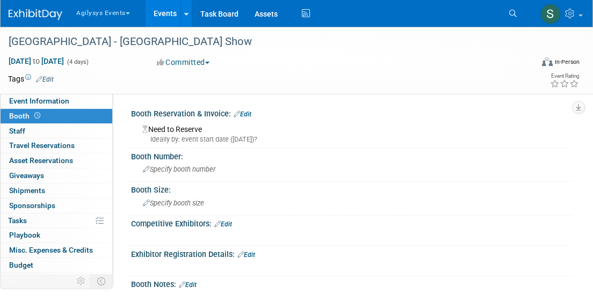
click at [245, 111] on link "Edit" at bounding box center [242, 115] width 18 height 8
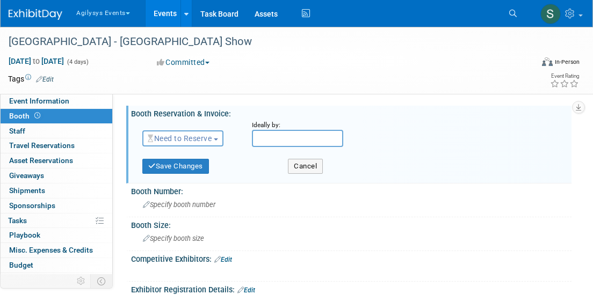
click at [189, 136] on span "Need to Reserve" at bounding box center [180, 138] width 64 height 9
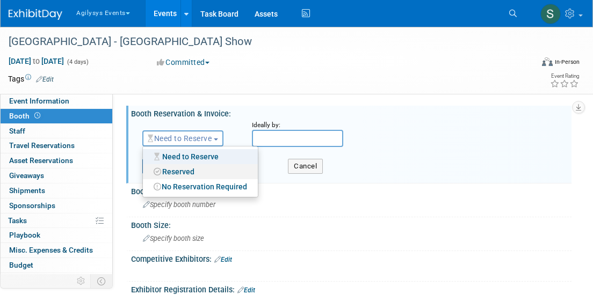
click at [191, 169] on link "Reserved" at bounding box center [200, 171] width 115 height 15
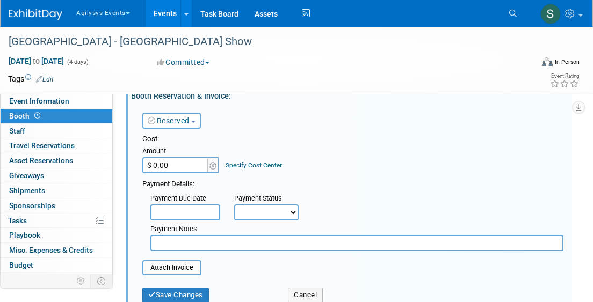
scroll to position [24, 0]
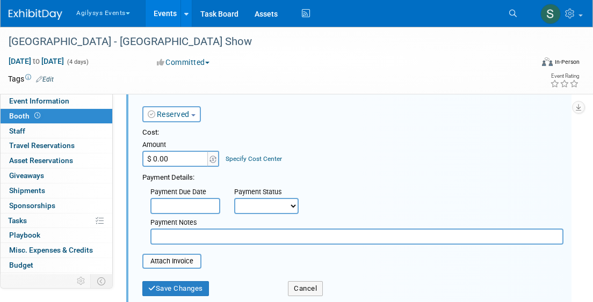
drag, startPoint x: 180, startPoint y: 158, endPoint x: 131, endPoint y: 158, distance: 48.3
click at [131, 158] on div "Reserved Need to Reserve Reserved No Reservation Required Ideally by: Cost:" at bounding box center [351, 198] width 440 height 209
click at [172, 159] on input "$ 0.00" at bounding box center [175, 159] width 67 height 16
type input "$ 7,500.00"
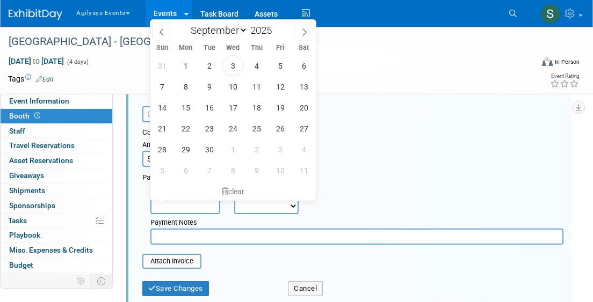
click at [209, 202] on input "text" at bounding box center [185, 206] width 70 height 16
click at [279, 208] on select "Not Paid Yet Partially Paid Paid in Full" at bounding box center [266, 206] width 64 height 16
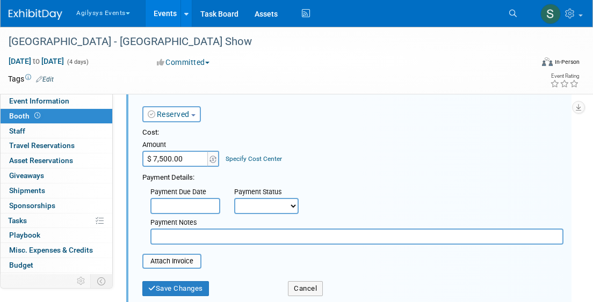
select select "1"
click at [234, 198] on select "Not Paid Yet Partially Paid Paid in Full" at bounding box center [266, 206] width 64 height 16
click at [185, 284] on button "Save Changes" at bounding box center [175, 288] width 67 height 15
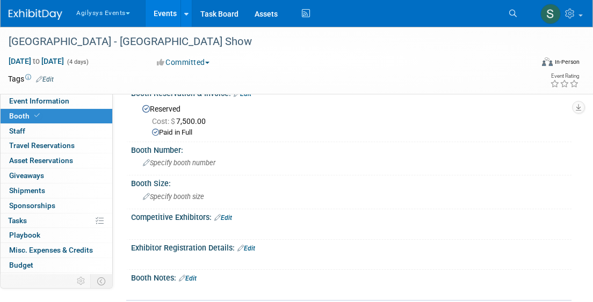
scroll to position [19, 0]
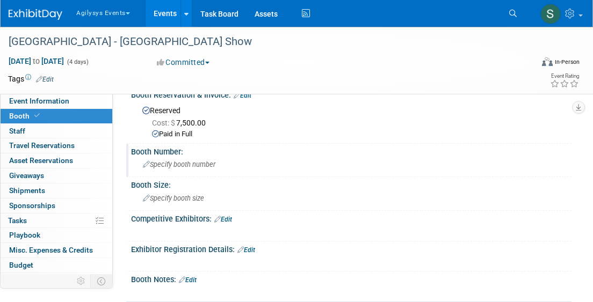
click at [196, 163] on span "Specify booth number" at bounding box center [179, 164] width 72 height 8
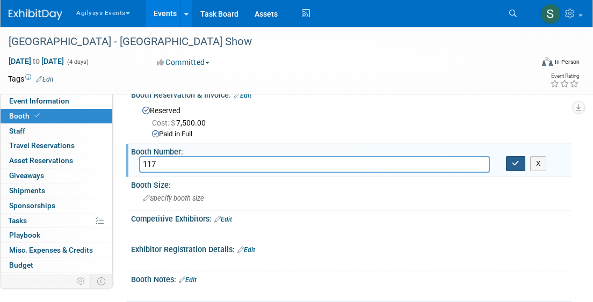
type input "117"
click at [515, 165] on icon "button" at bounding box center [515, 163] width 8 height 7
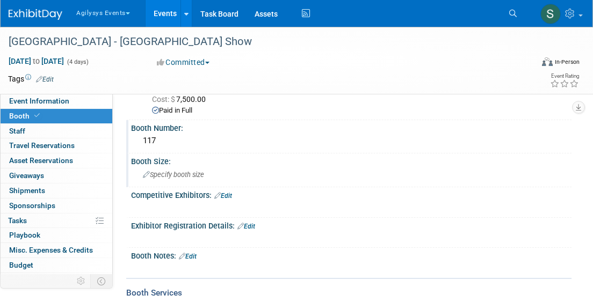
scroll to position [49, 0]
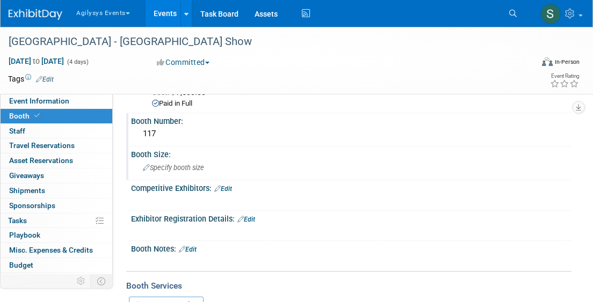
click at [201, 167] on span "Specify booth size" at bounding box center [173, 168] width 61 height 8
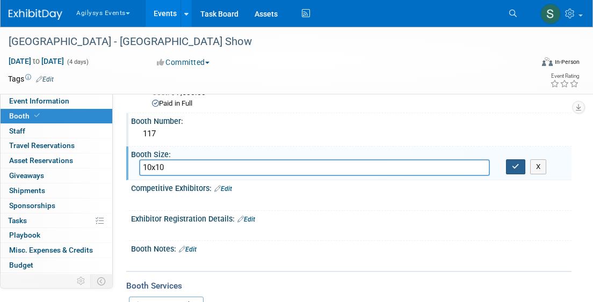
type input "10x10"
click at [513, 167] on icon "button" at bounding box center [515, 166] width 8 height 7
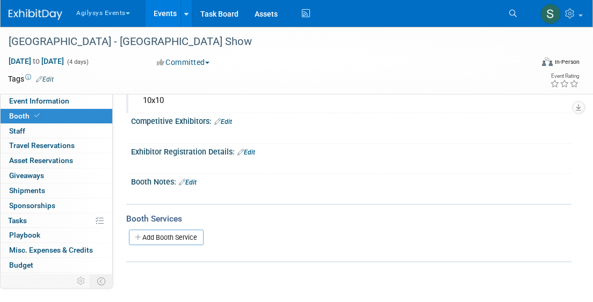
scroll to position [118, 0]
click at [160, 236] on link "Add Booth Service" at bounding box center [166, 237] width 75 height 16
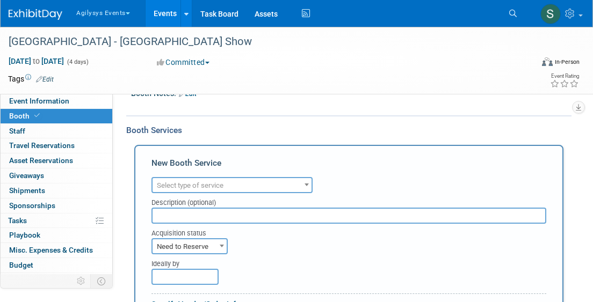
scroll to position [218, 0]
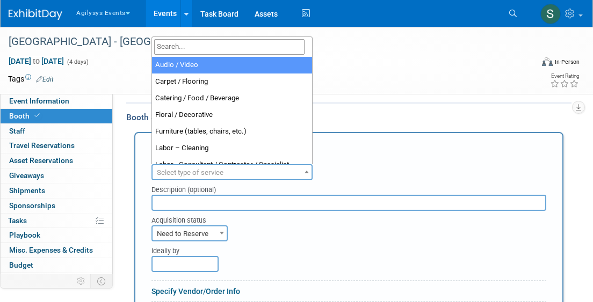
click at [206, 170] on span "Select type of service" at bounding box center [190, 173] width 67 height 8
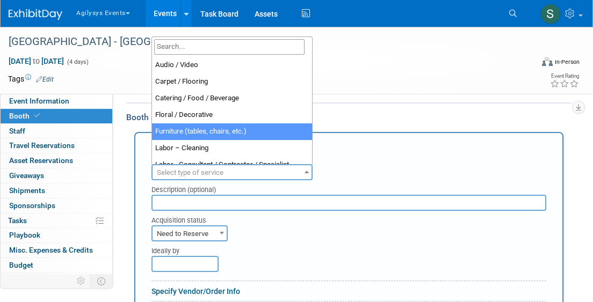
select select "6"
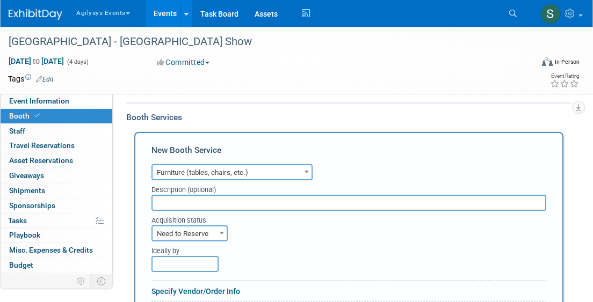
click at [214, 195] on input "text" at bounding box center [348, 203] width 394 height 16
type input "6' table, Chairs, Wastebasket Included"
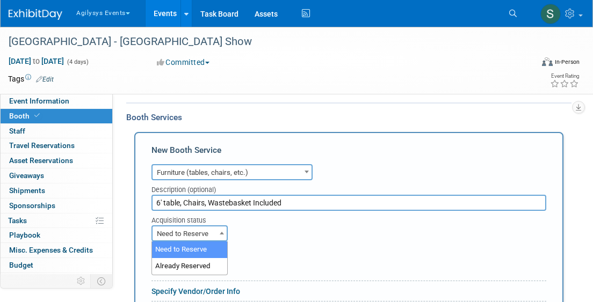
click at [197, 231] on span "Need to Reserve" at bounding box center [189, 233] width 74 height 15
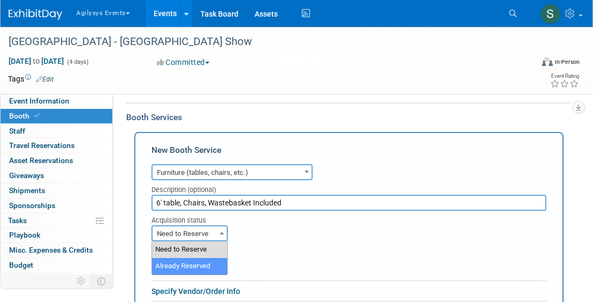
select select "2"
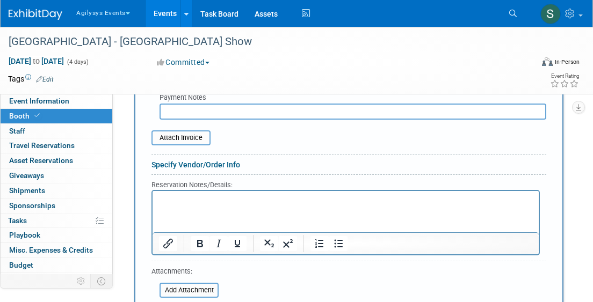
scroll to position [467, 0]
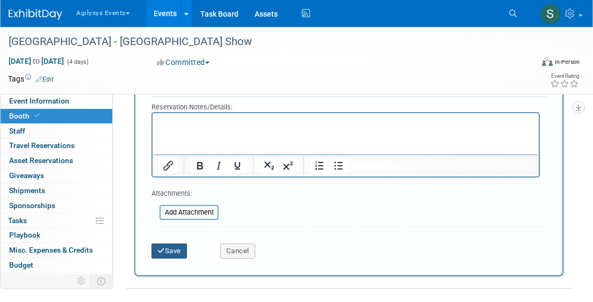
click at [172, 250] on button "Save" at bounding box center [168, 251] width 35 height 15
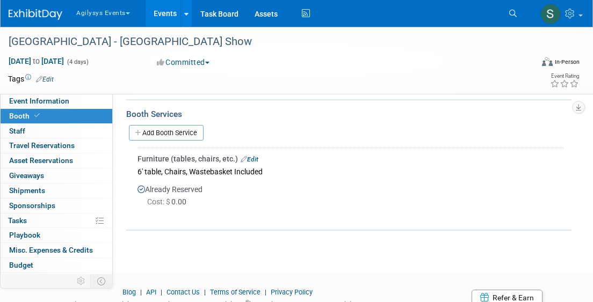
scroll to position [213, 0]
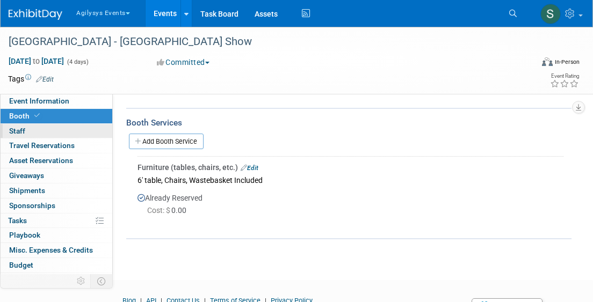
click at [49, 137] on link "0 Staff 0" at bounding box center [57, 131] width 112 height 14
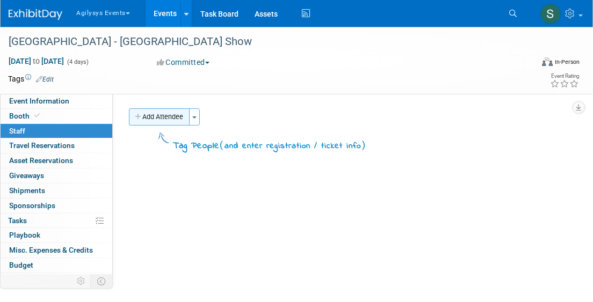
click at [169, 121] on button "Add Attendee" at bounding box center [159, 116] width 61 height 17
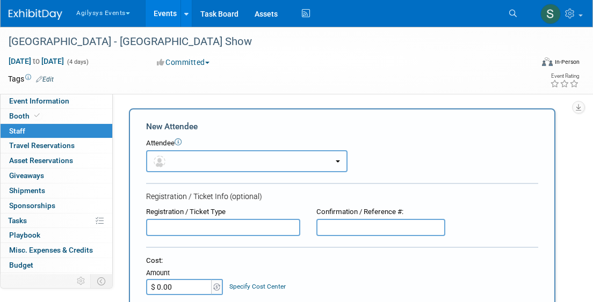
click at [213, 155] on button "button" at bounding box center [246, 161] width 201 height 22
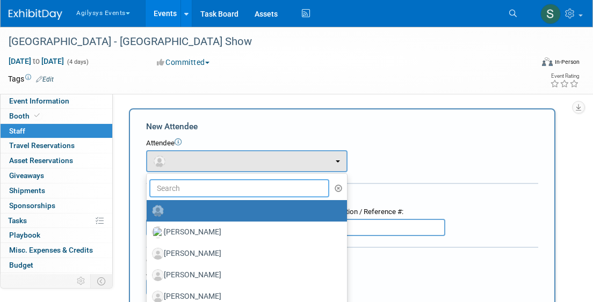
click at [205, 189] on input "text" at bounding box center [239, 188] width 180 height 18
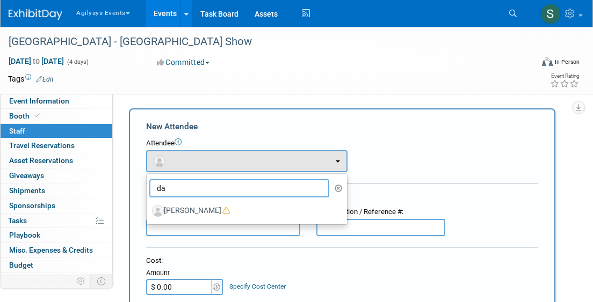
type input "d"
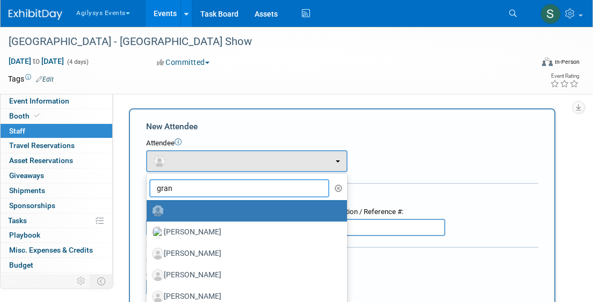
type input "grant"
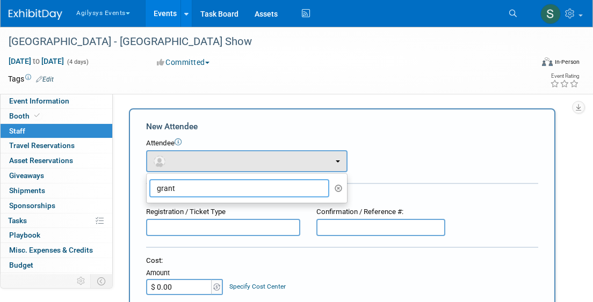
click at [230, 191] on input "grant" at bounding box center [239, 188] width 180 height 18
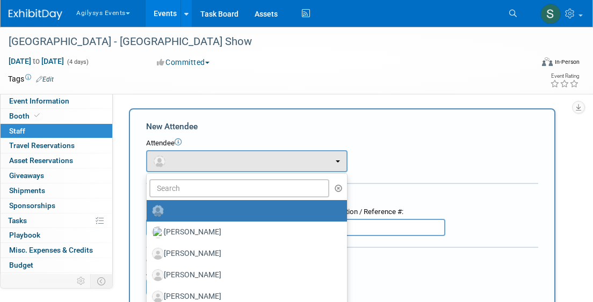
click at [364, 57] on div "Sep 16, 2025 to Sep 19, 2025 (4 days) Sep 16, 2025 to Sep 19, 2025 Committed Co…" at bounding box center [289, 64] width 579 height 16
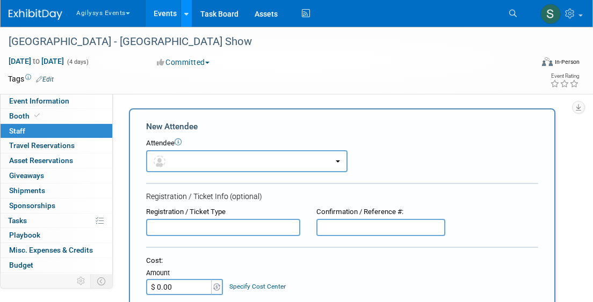
click at [182, 14] on link at bounding box center [185, 13] width 11 height 27
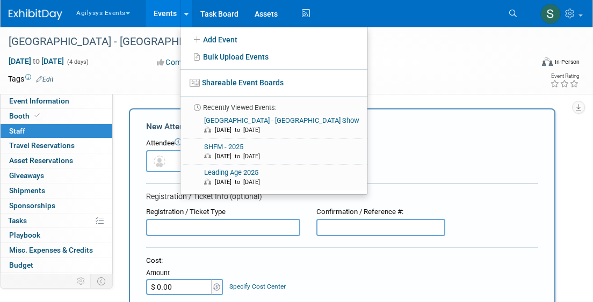
click at [462, 70] on div "Sep 16, 2025 to Sep 19, 2025 (4 days) Sep 16, 2025 to Sep 19, 2025 Committed Co…" at bounding box center [289, 64] width 579 height 16
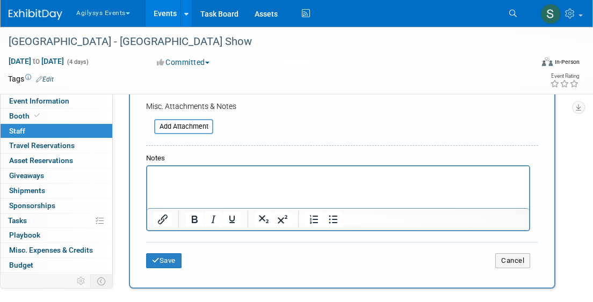
scroll to position [250, 0]
click at [71, 147] on span "Travel Reservations 0" at bounding box center [41, 145] width 65 height 9
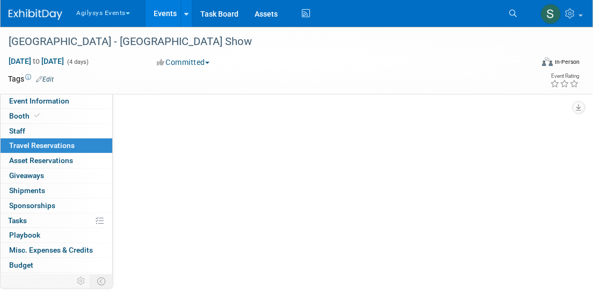
scroll to position [0, 0]
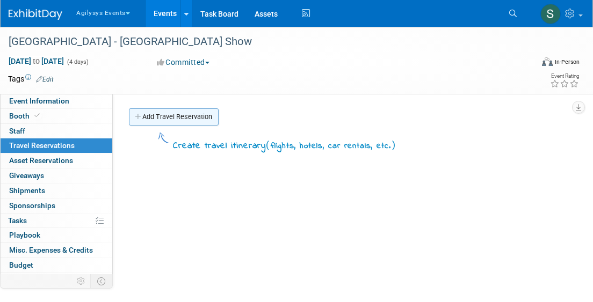
click at [202, 121] on link "Add Travel Reservation" at bounding box center [174, 116] width 90 height 17
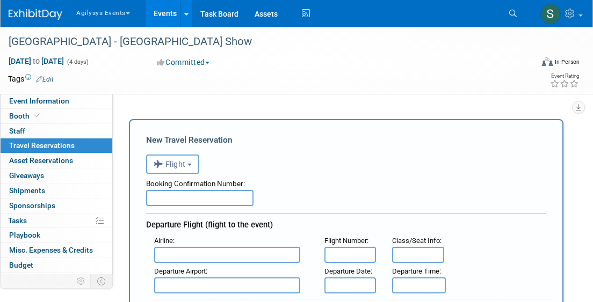
click at [206, 196] on input "text" at bounding box center [199, 198] width 107 height 16
click at [186, 169] on span "Flight" at bounding box center [169, 164] width 32 height 9
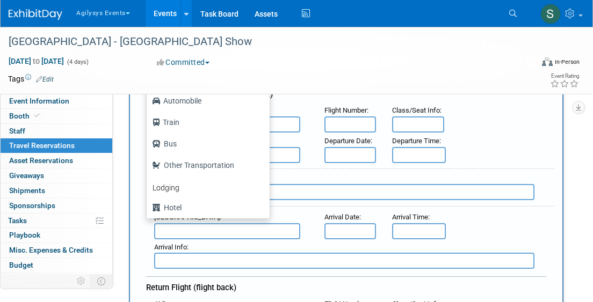
scroll to position [137, 0]
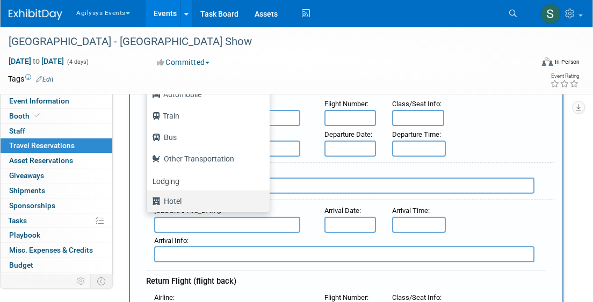
click at [193, 198] on label "Hotel" at bounding box center [205, 201] width 107 height 17
click at [148, 198] on input "Hotel" at bounding box center [144, 199] width 7 height 7
select select "6"
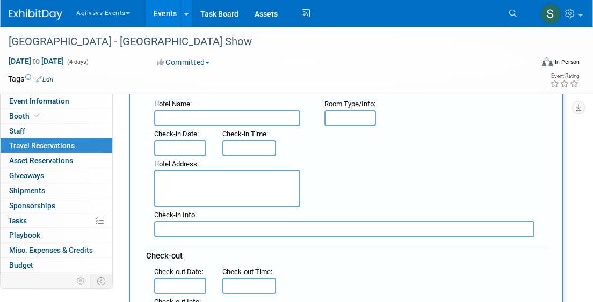
scroll to position [86, 0]
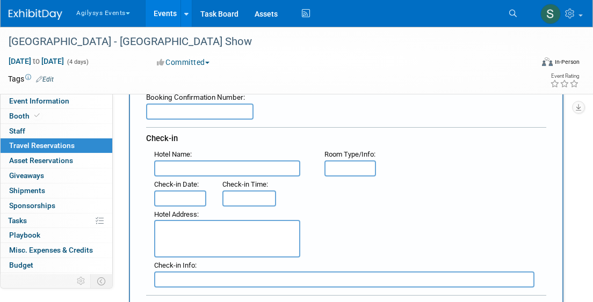
click at [218, 165] on input "text" at bounding box center [227, 168] width 146 height 16
type input "Little America Salt Lake City"
click at [187, 109] on input "text" at bounding box center [199, 112] width 107 height 16
paste input "https://nam10.safelinks.protection.outlook.com/?url=https%3A%2F%2Freservations.…"
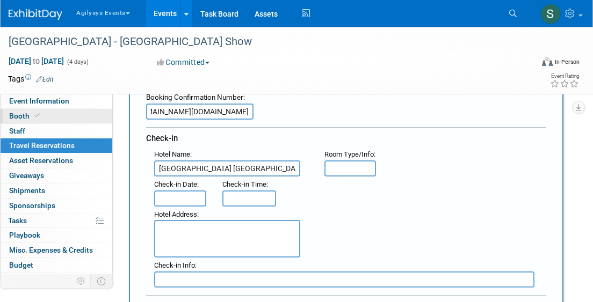
scroll to position [0, 0]
drag, startPoint x: 210, startPoint y: 111, endPoint x: 73, endPoint y: 109, distance: 137.4
type input "David Grant - 100391828"
click at [174, 201] on input "text" at bounding box center [180, 199] width 52 height 16
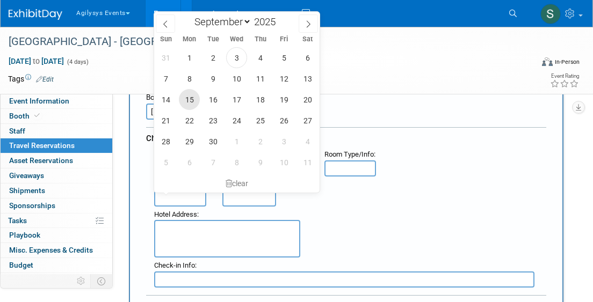
click at [187, 103] on span "15" at bounding box center [189, 99] width 21 height 21
type input "[DATE]"
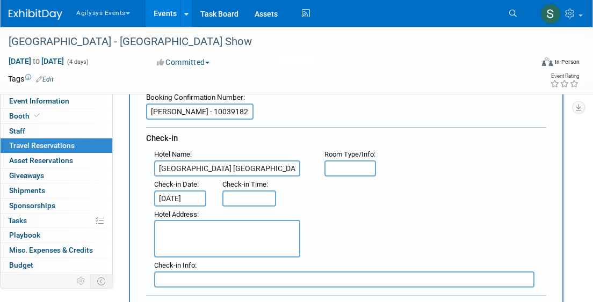
type input "3:00 PM"
click at [255, 200] on input "3:00 PM" at bounding box center [249, 199] width 54 height 16
click at [331, 235] on div "Hotel Address :" at bounding box center [350, 233] width 408 height 52
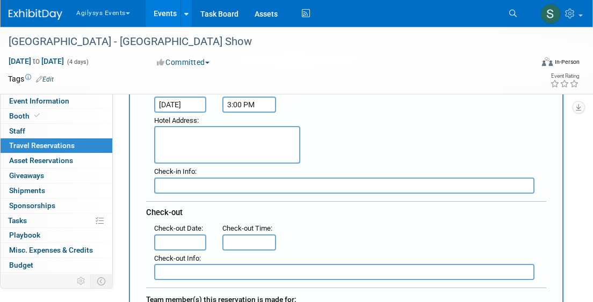
scroll to position [181, 0]
type input "11:00 AM"
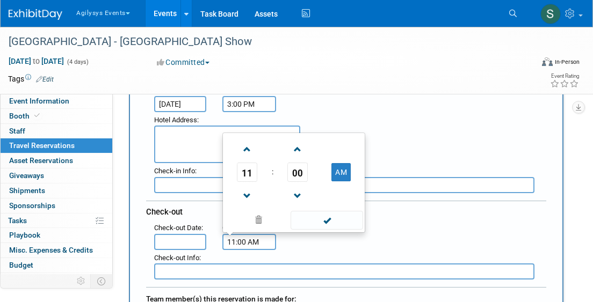
click at [253, 237] on input "11:00 AM" at bounding box center [249, 242] width 54 height 16
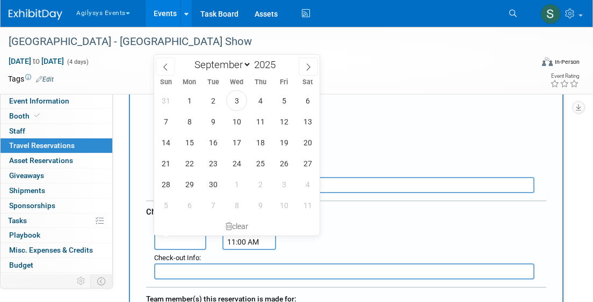
click at [266, 141] on span "18" at bounding box center [260, 142] width 21 height 21
type input "[DATE]"
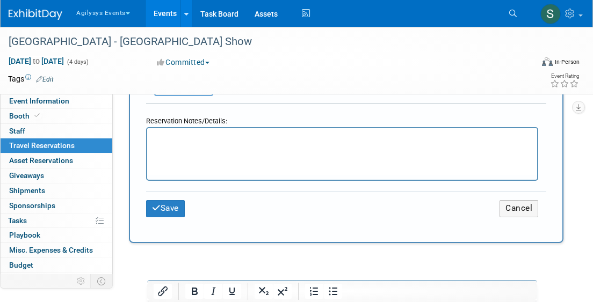
scroll to position [546, 0]
click at [170, 209] on button "Save" at bounding box center [165, 209] width 39 height 17
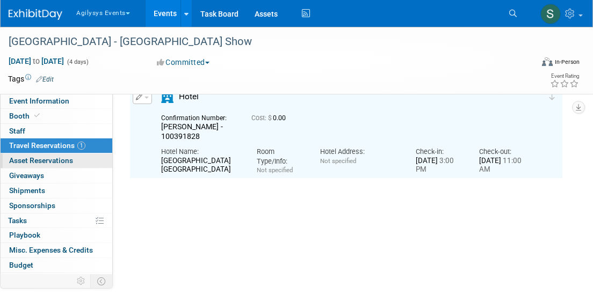
scroll to position [0, 0]
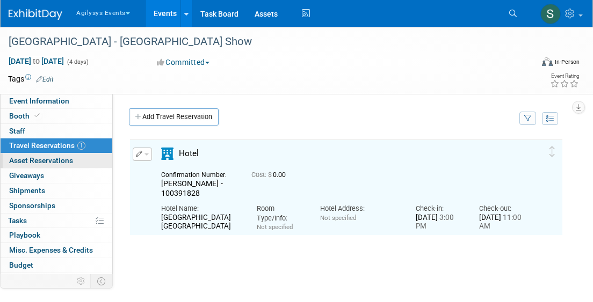
click at [68, 162] on span "Asset Reservations 0" at bounding box center [41, 160] width 64 height 9
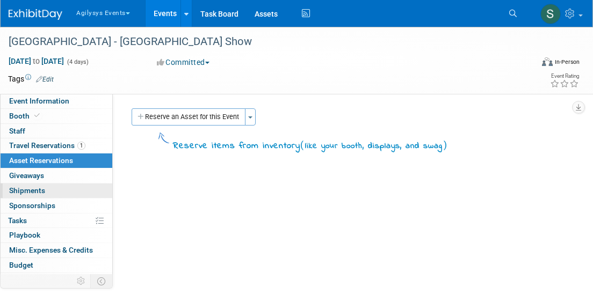
click at [54, 185] on link "0 Shipments 0" at bounding box center [57, 191] width 112 height 14
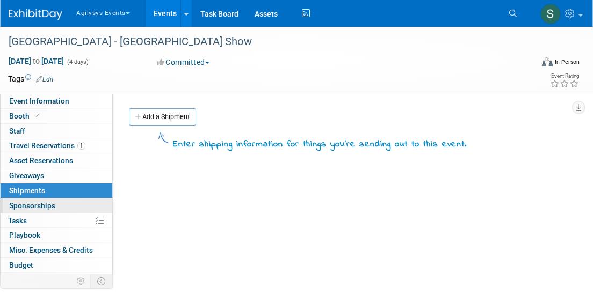
click at [65, 202] on link "0 Sponsorships 0" at bounding box center [57, 206] width 112 height 14
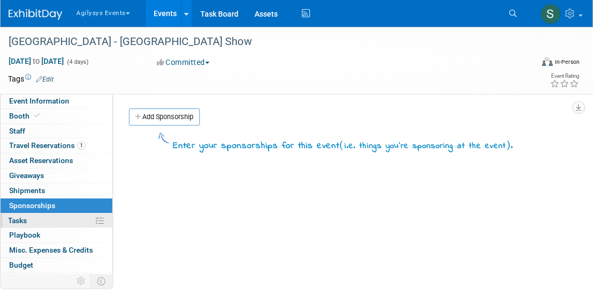
click at [61, 218] on link "0% Tasks 0%" at bounding box center [57, 221] width 112 height 14
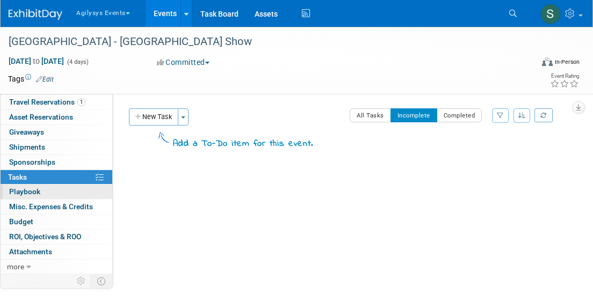
scroll to position [42, 0]
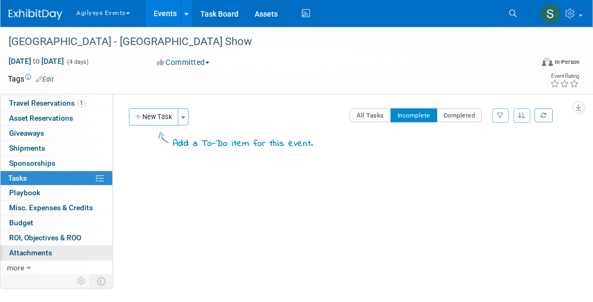
click at [52, 246] on link "0 Attachments 0" at bounding box center [57, 253] width 112 height 14
